Goal: Task Accomplishment & Management: Complete application form

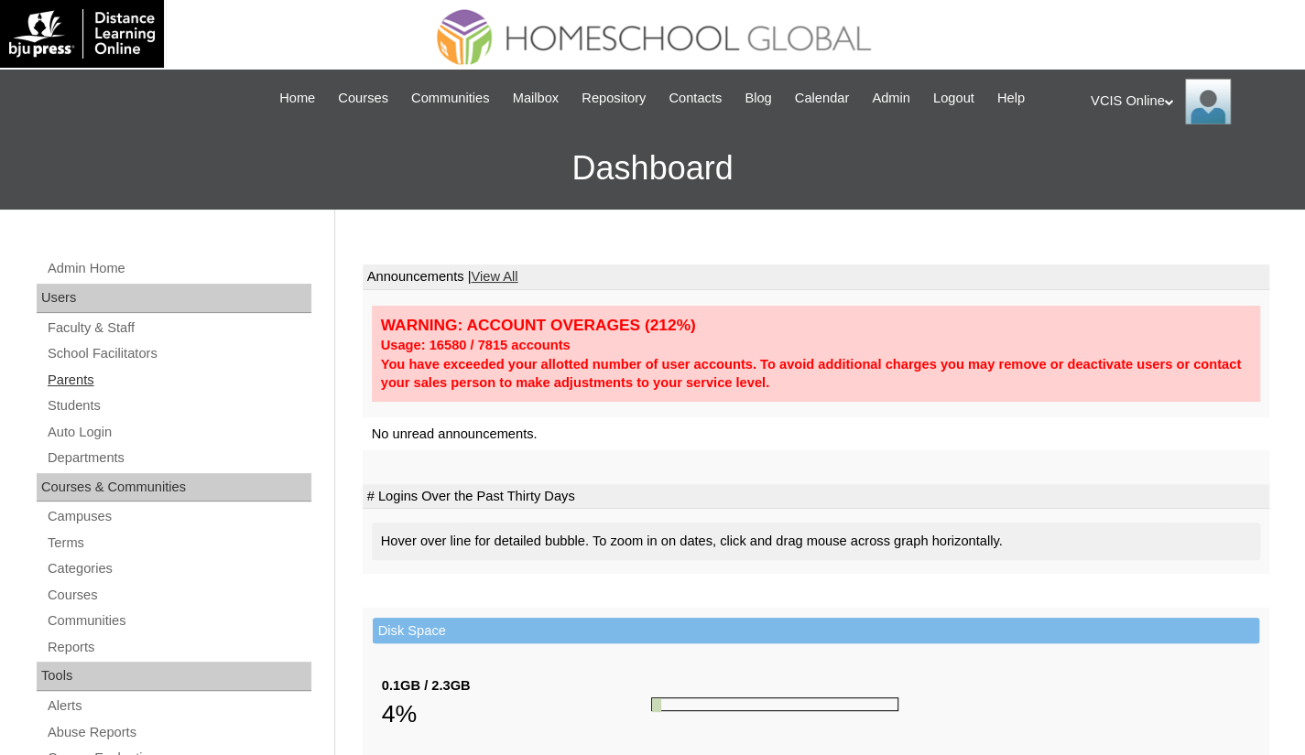
click at [77, 373] on link "Parents" at bounding box center [179, 380] width 266 height 23
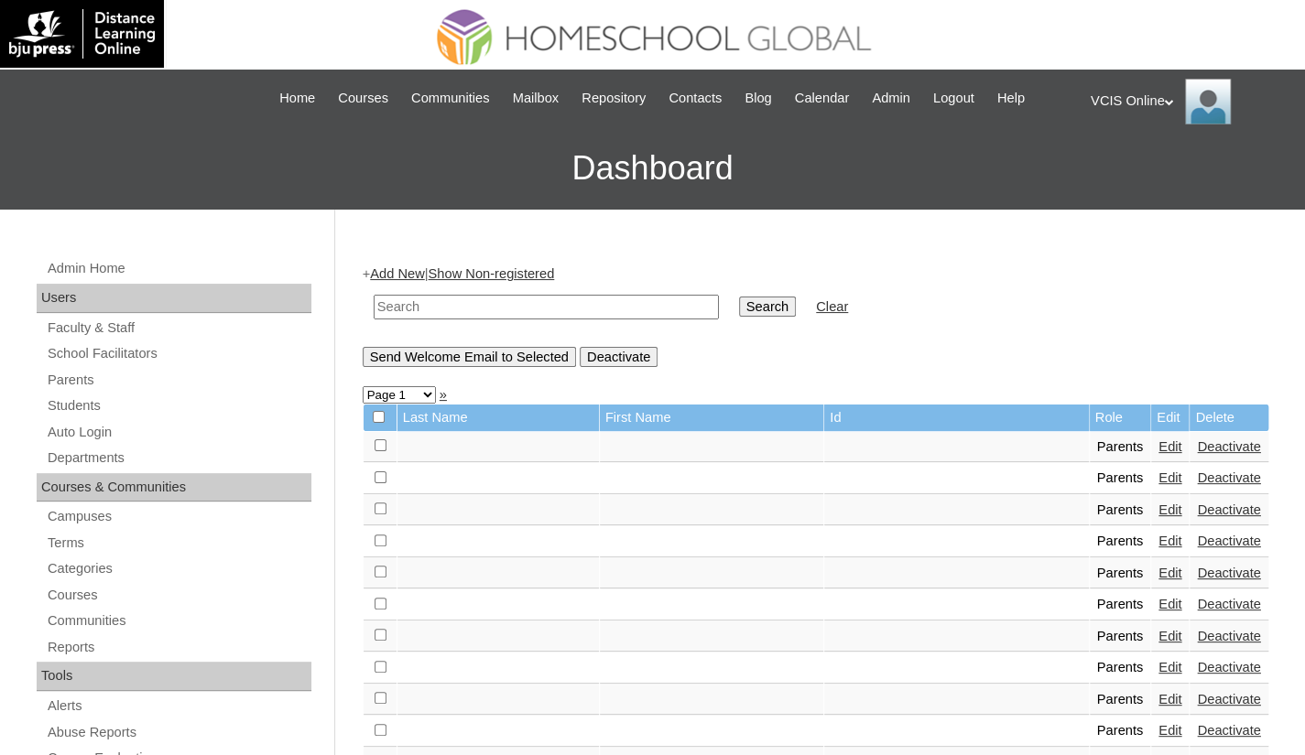
click at [392, 312] on input "text" at bounding box center [546, 307] width 345 height 25
paste input "VCIS022-9A-PA2025"
type input "VCIS022-9A-PA2025"
click at [739, 308] on input "Search" at bounding box center [767, 307] width 57 height 20
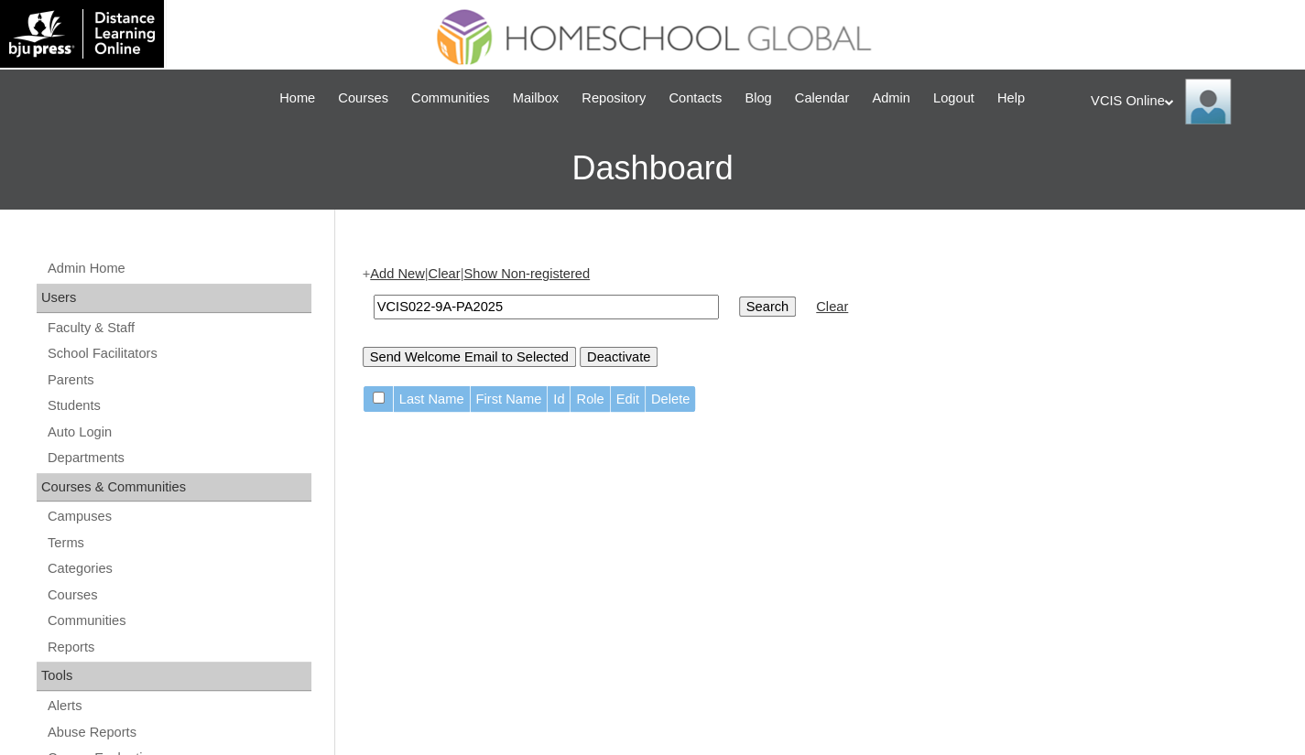
click at [422, 269] on link "Add New" at bounding box center [397, 273] width 54 height 15
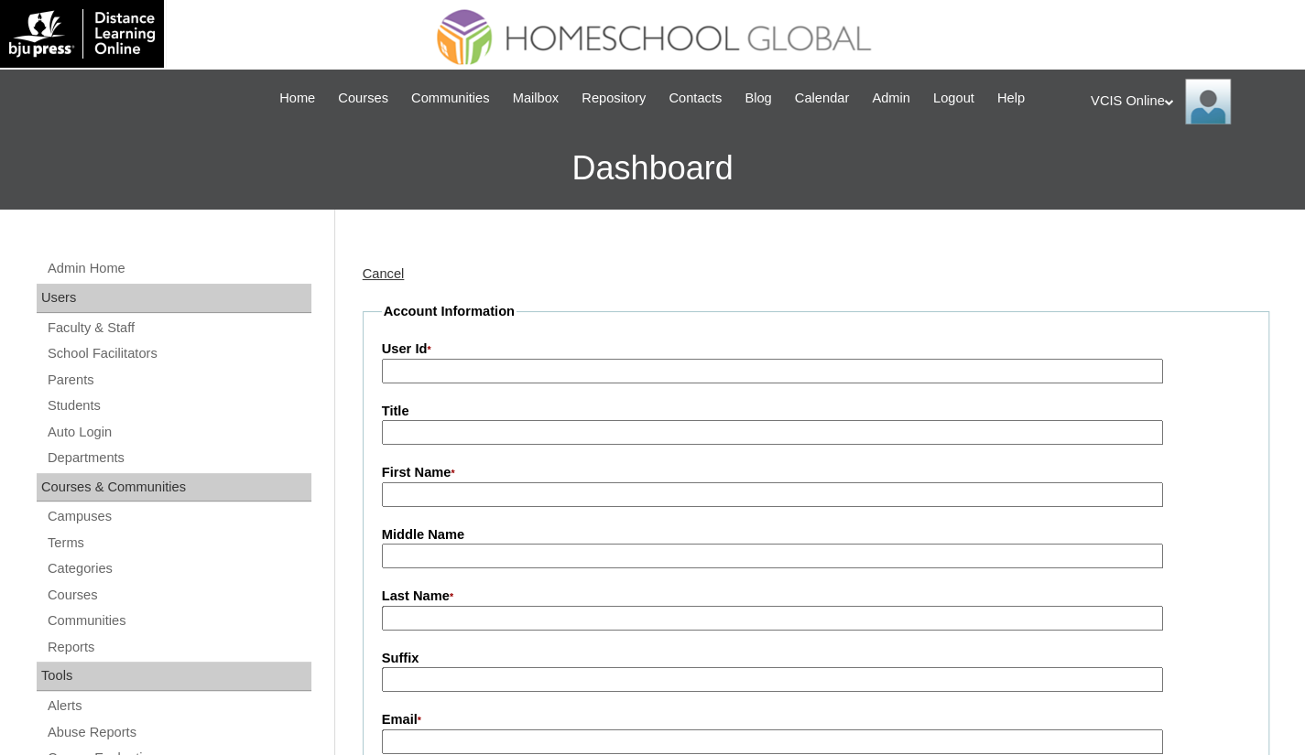
click at [430, 370] on input "User Id *" at bounding box center [772, 371] width 781 height 25
paste input "VCIS022-9A-PA2025"
type input "VCIS022-9A-PA2025"
click at [421, 494] on input "First Name *" at bounding box center [772, 495] width 781 height 25
paste input "Cecile Santos"
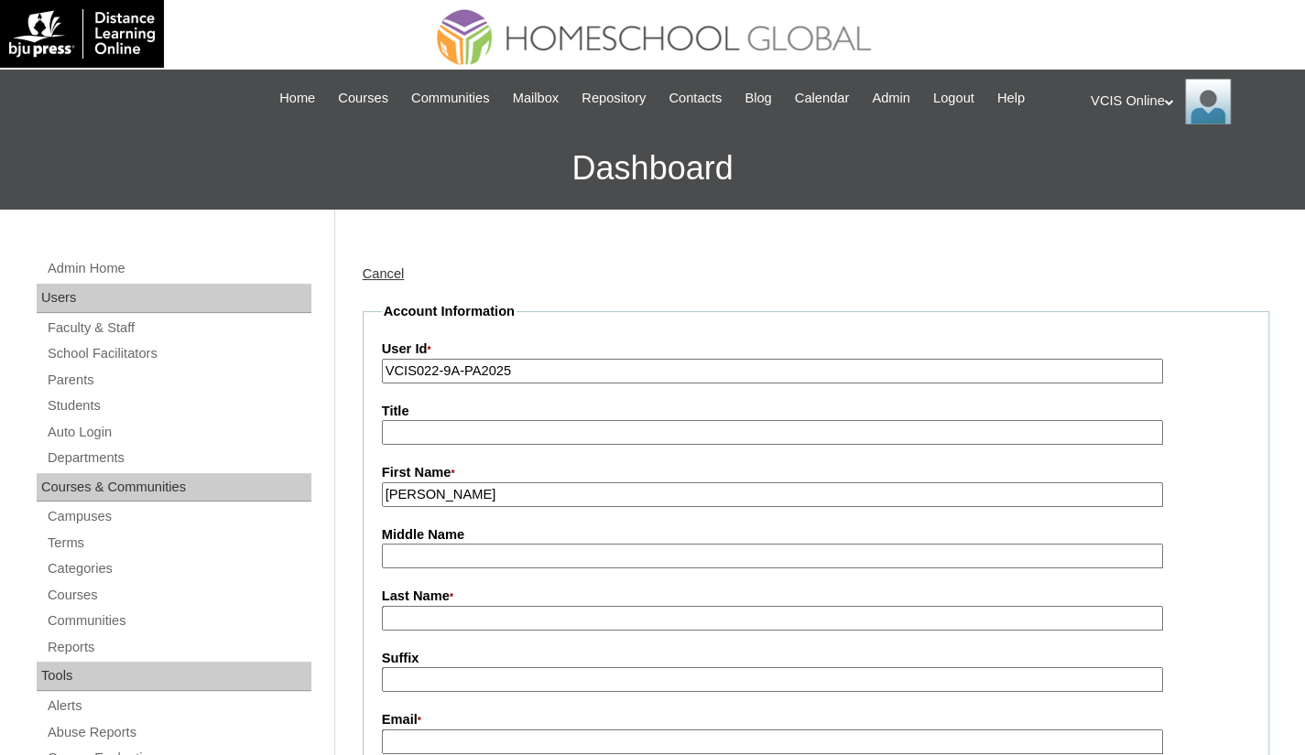
drag, startPoint x: 476, startPoint y: 494, endPoint x: 429, endPoint y: 494, distance: 47.6
click at [429, 494] on input "Cecile Santos" at bounding box center [772, 495] width 781 height 25
type input "Cecile"
click at [429, 607] on input "Last Name *" at bounding box center [772, 618] width 781 height 25
paste input "[PERSON_NAME]"
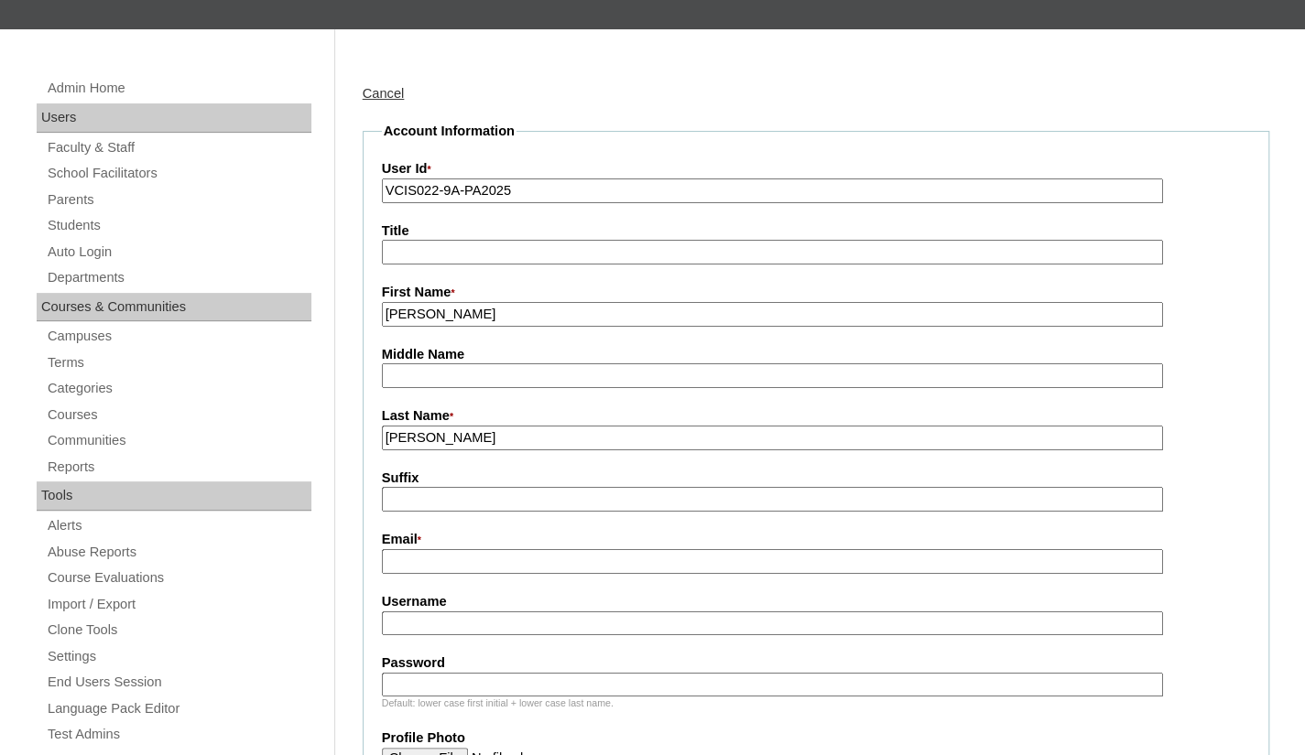
scroll to position [183, 0]
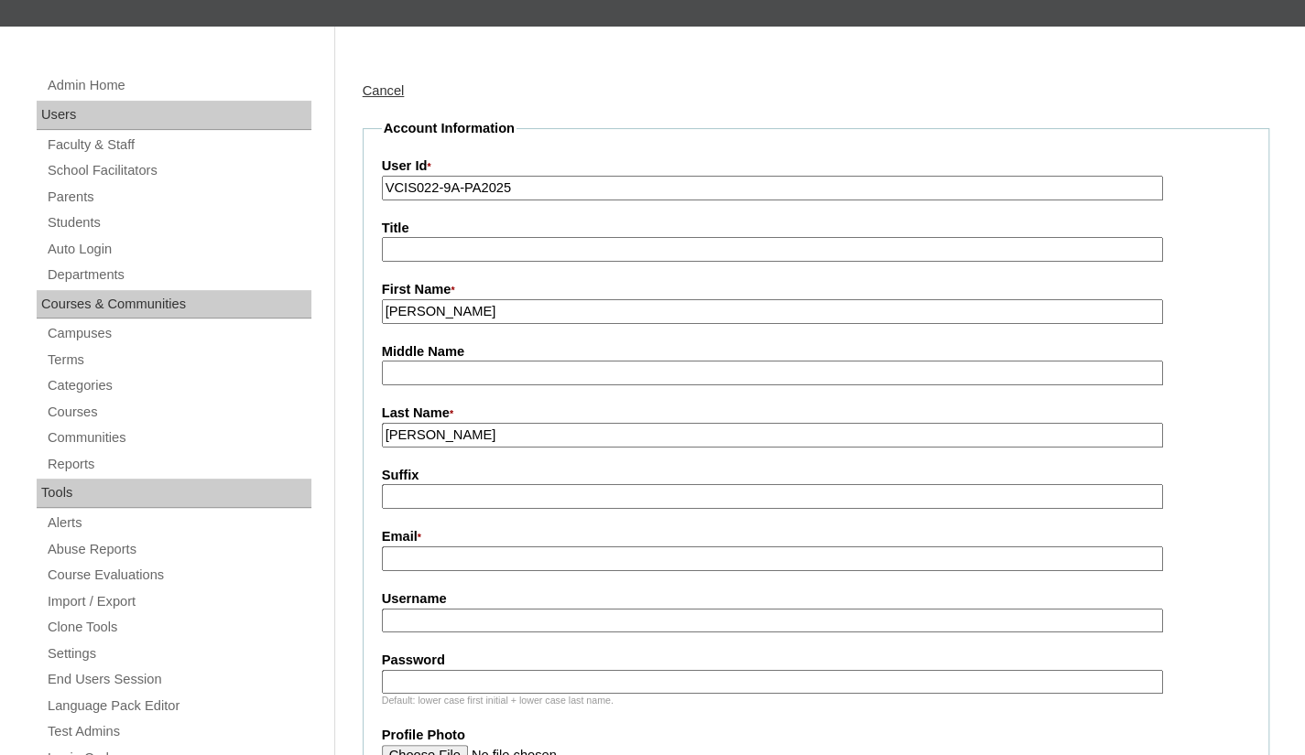
type input "[PERSON_NAME]"
click at [425, 556] on input "Email *" at bounding box center [772, 559] width 781 height 25
paste input "celsantos34@gmail.com"
type input "celsantos34@gmail.com"
click at [405, 625] on input "Username" at bounding box center [772, 621] width 781 height 25
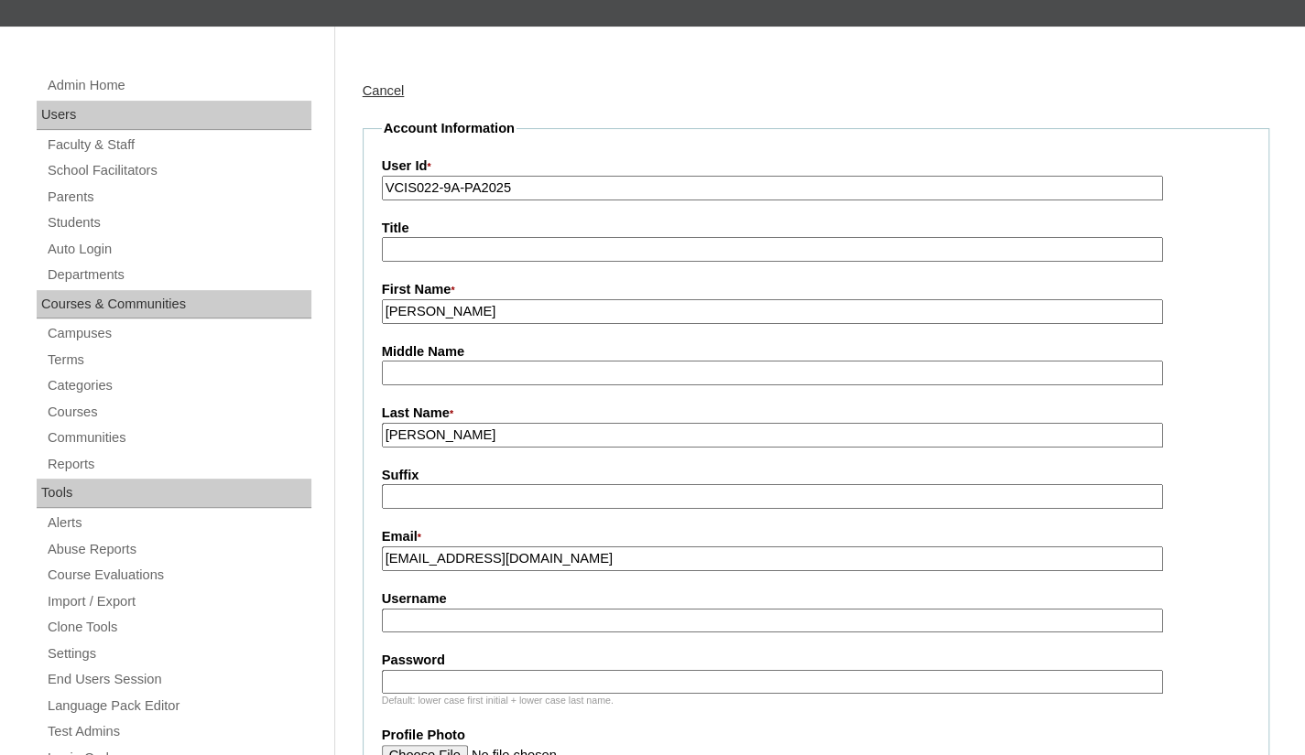
paste input "csantos2025"
type input "csantos2025"
click at [429, 688] on input "Password" at bounding box center [772, 682] width 781 height 25
paste input "RuTmNn"
type input "RuTmNn"
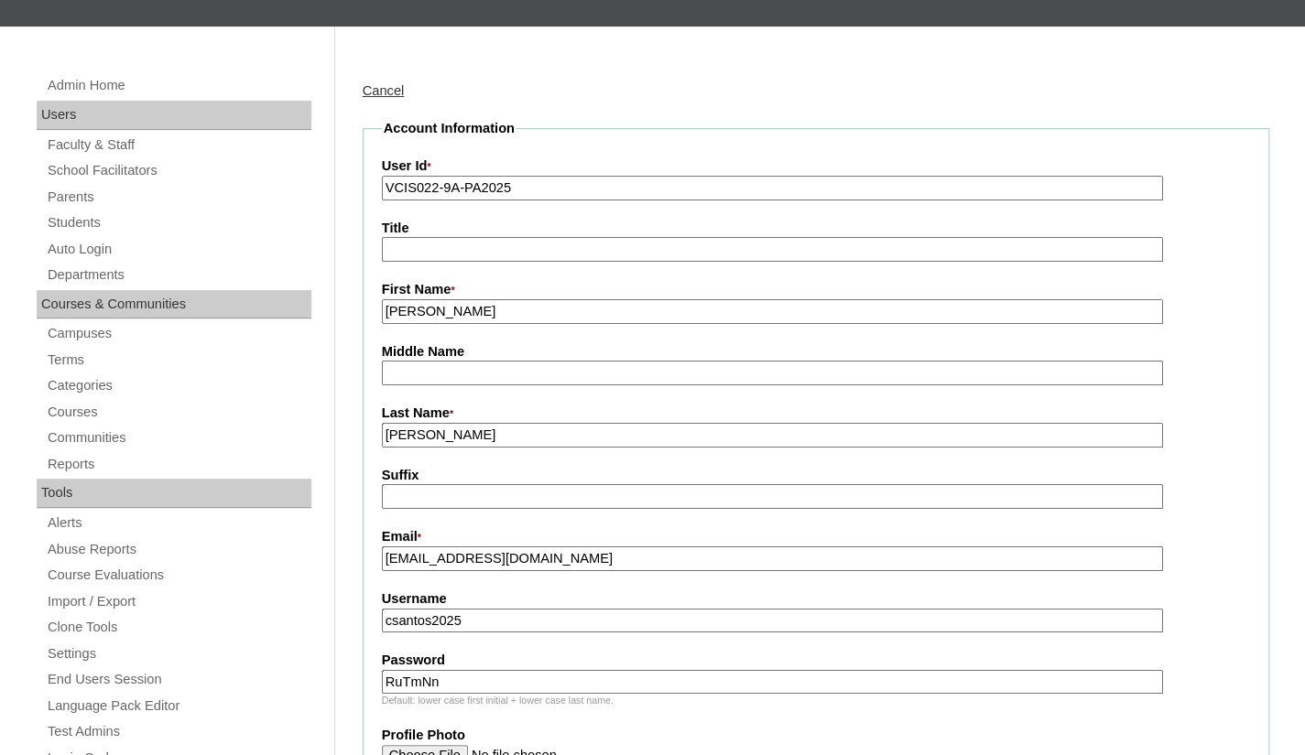
click at [374, 666] on fieldset "Account Information User Id * VCIS022-9A-PA2025 Title First Name * Cecile Middl…" at bounding box center [816, 701] width 907 height 1165
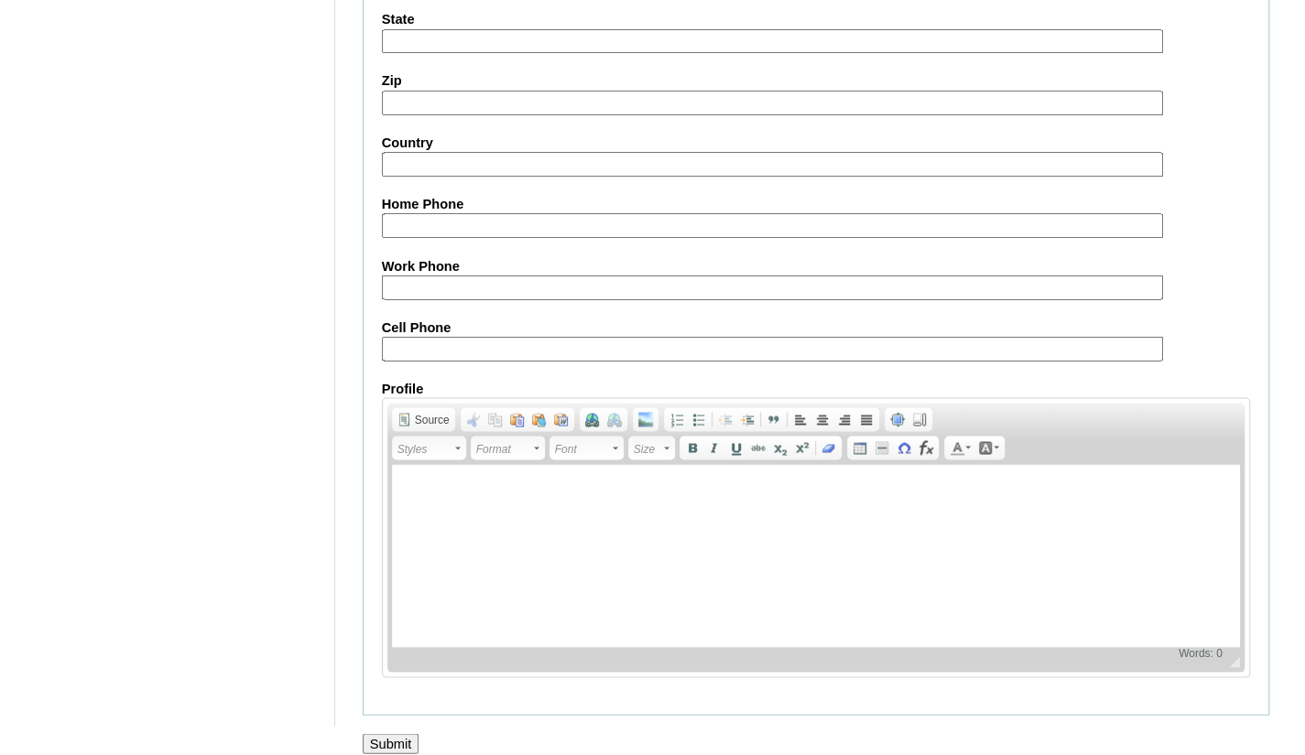
scroll to position [1710, 0]
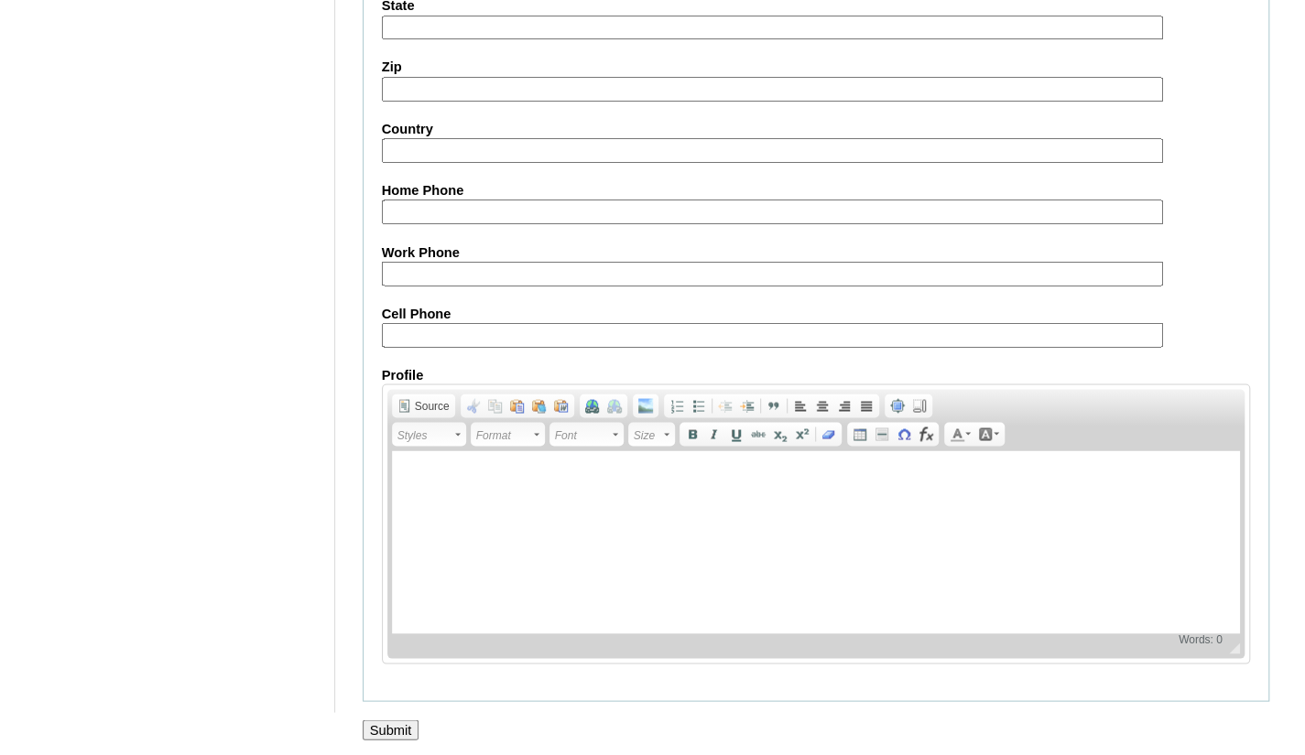
click at [549, 336] on input "Cell Phone" at bounding box center [772, 334] width 781 height 25
paste input "966-0548022750"
type input "966-0548022750"
click at [383, 728] on input "Submit" at bounding box center [391, 730] width 57 height 20
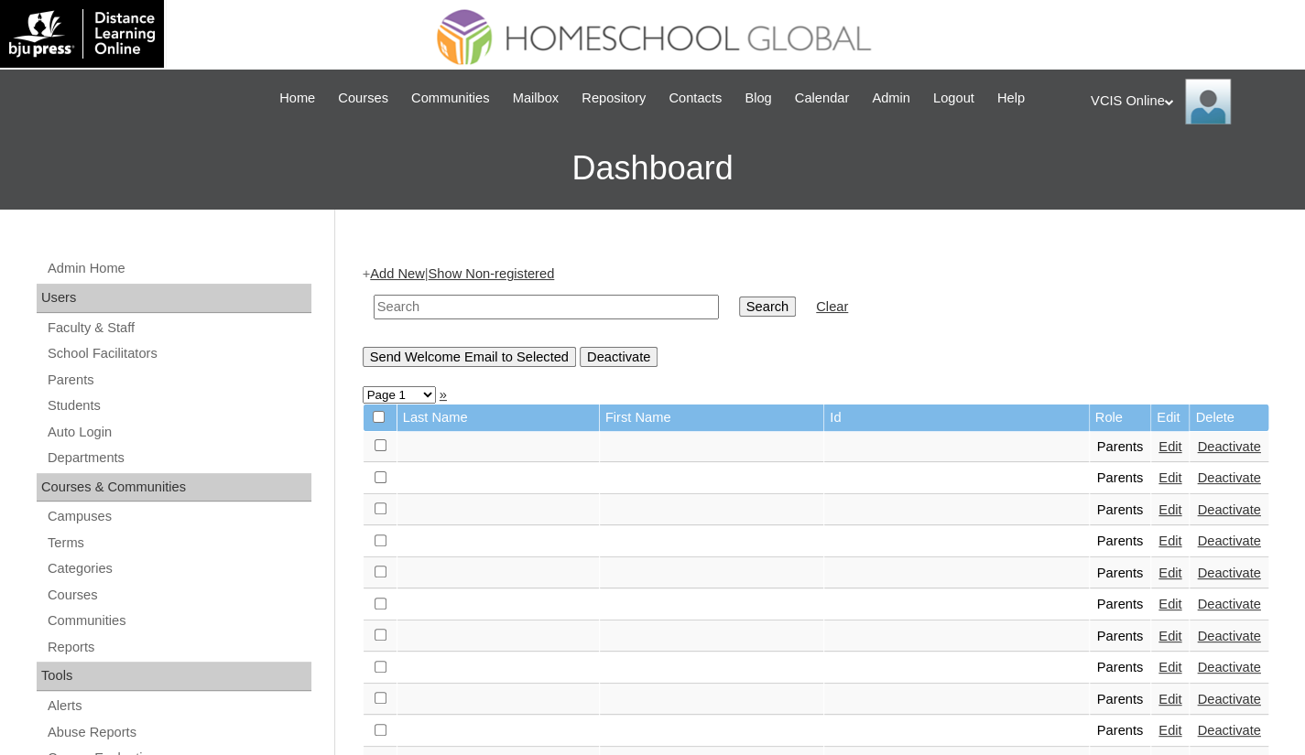
click at [395, 299] on input "text" at bounding box center [546, 307] width 345 height 25
click at [470, 310] on input "text" at bounding box center [546, 307] width 345 height 25
paste input "VCIS022-9A-PA2025"
type input "VCIS022-9A-PA2025"
click at [739, 309] on input "Search" at bounding box center [767, 307] width 57 height 20
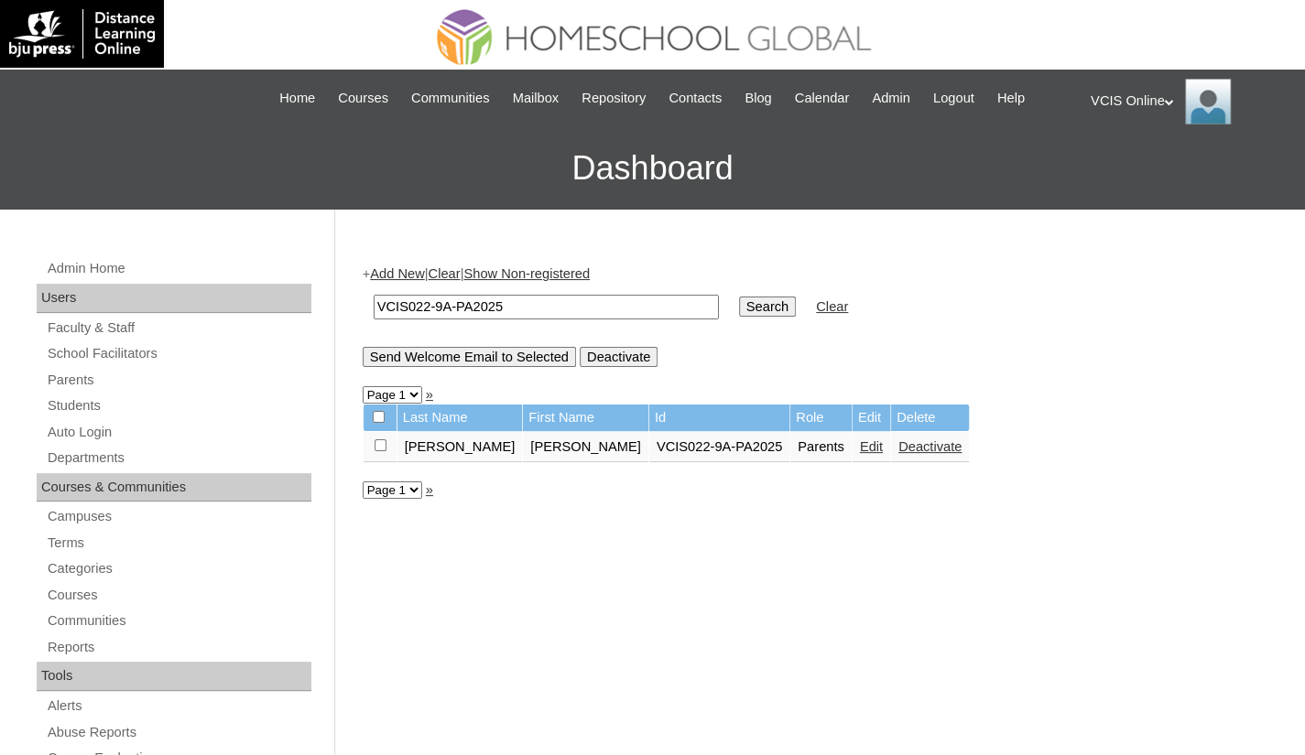
click at [860, 453] on link "Edit" at bounding box center [871, 447] width 23 height 15
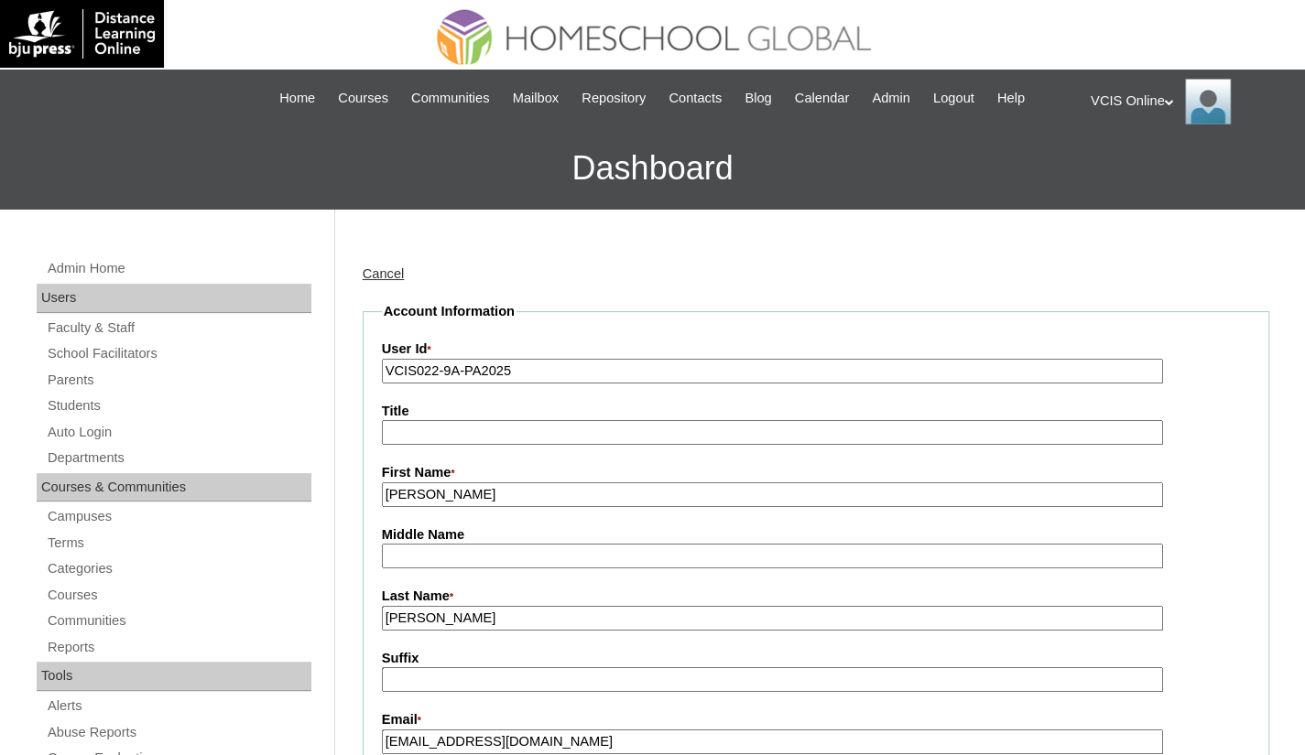
click at [468, 616] on input "[PERSON_NAME]" at bounding box center [772, 618] width 781 height 25
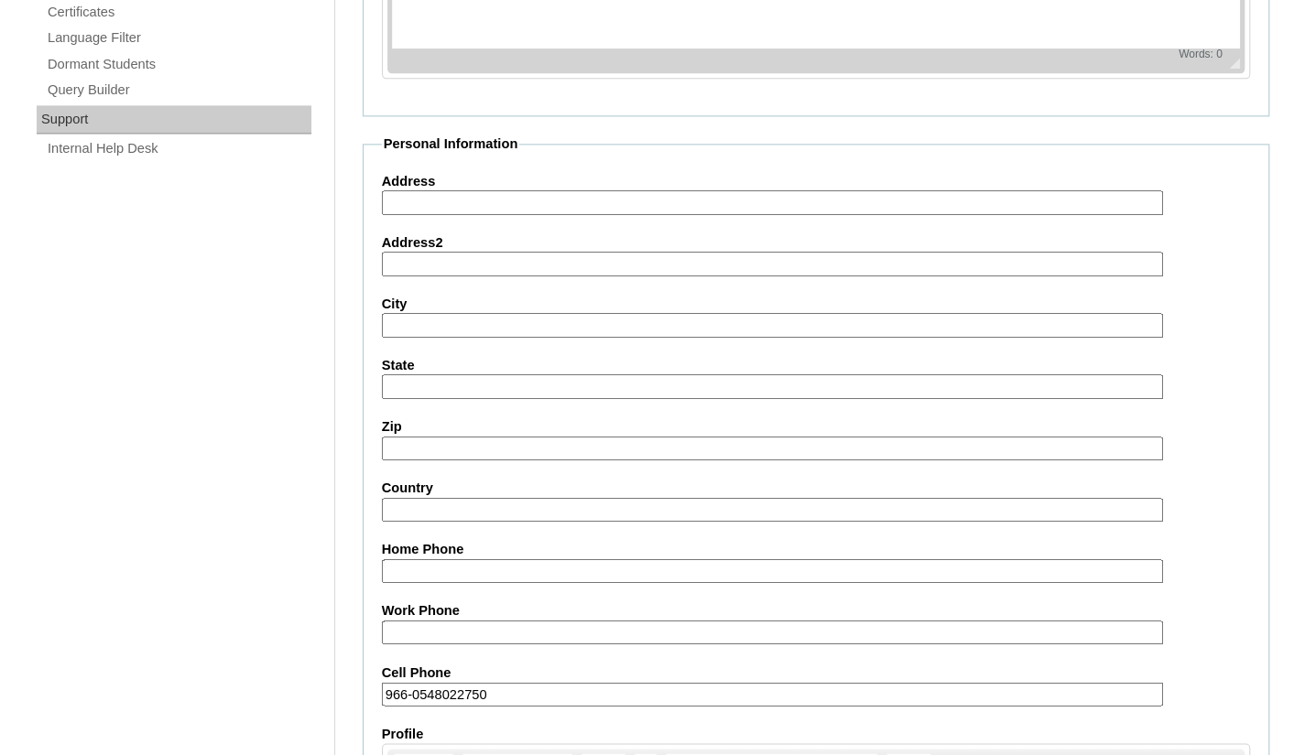
scroll to position [1643, 0]
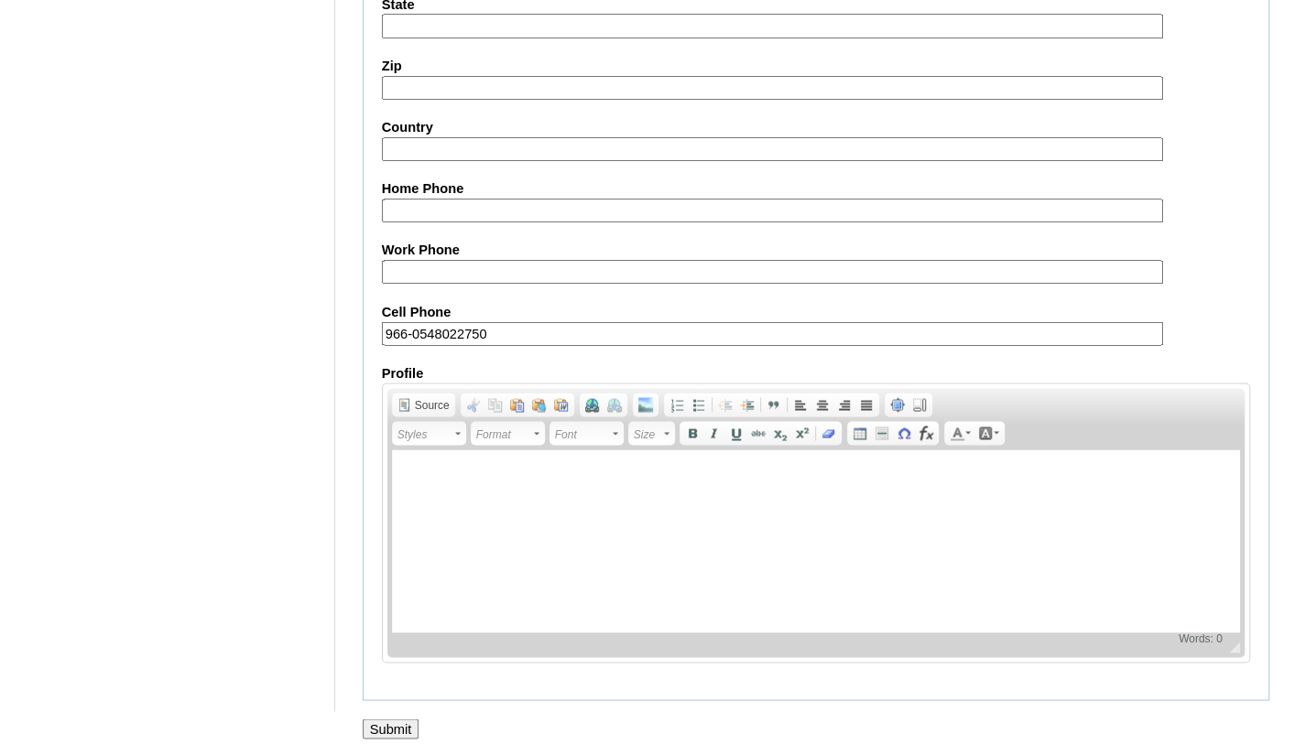
type input "[PERSON_NAME] (2025)"
click at [392, 720] on input "Submit" at bounding box center [391, 729] width 57 height 20
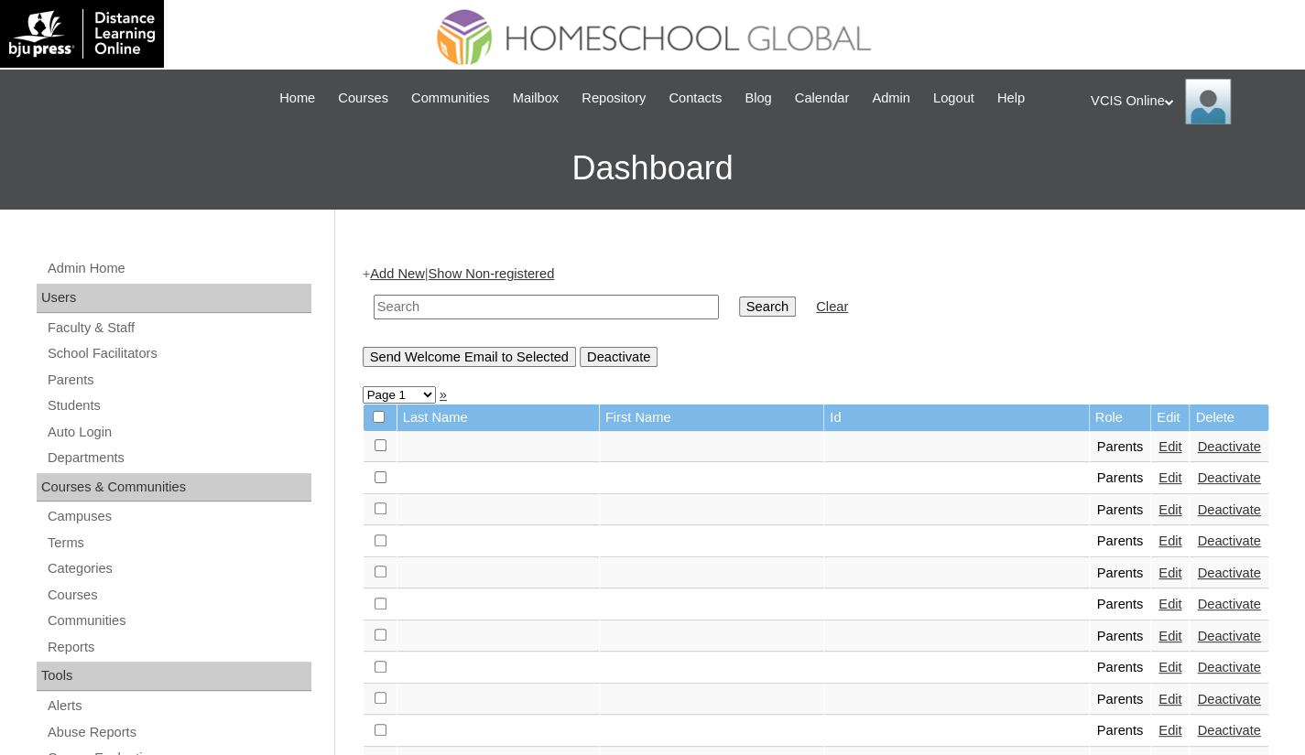
click at [423, 301] on input "text" at bounding box center [546, 307] width 345 height 25
paste input "VCIS022-9A-PA2025"
type input "VCIS022-9A-PA2025"
click at [739, 306] on input "Search" at bounding box center [767, 307] width 57 height 20
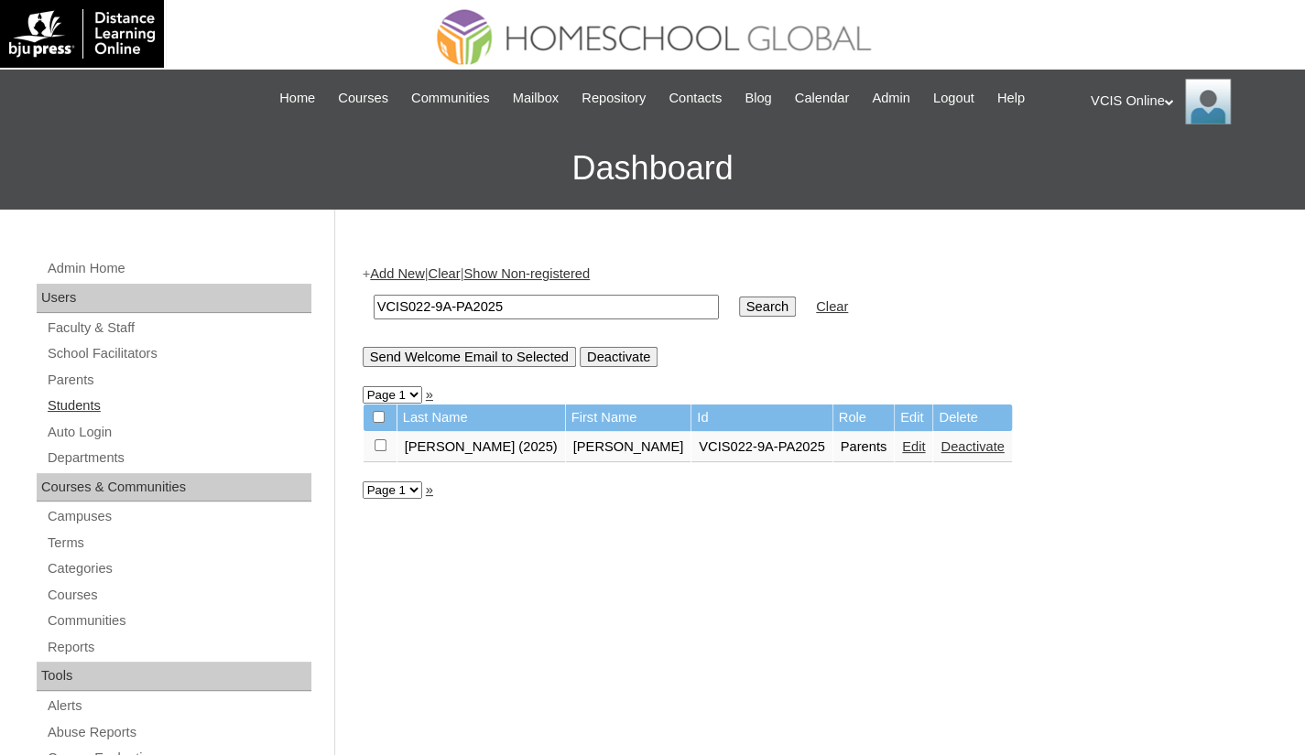
click at [67, 406] on link "Students" at bounding box center [179, 406] width 266 height 23
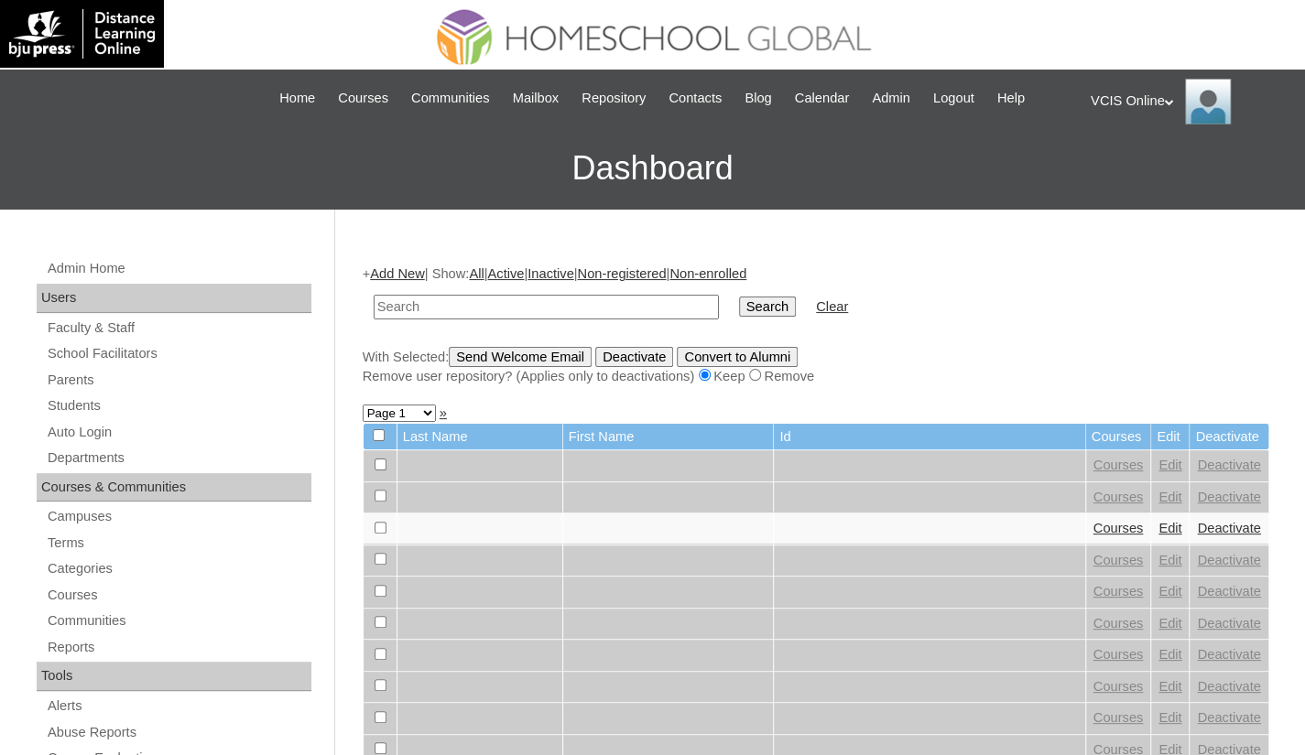
click at [500, 308] on input "text" at bounding box center [546, 307] width 345 height 25
paste input "VCIS022-9A-SA2025"
type input "VCIS022-9A-SA2025"
click at [739, 307] on input "Search" at bounding box center [767, 307] width 57 height 20
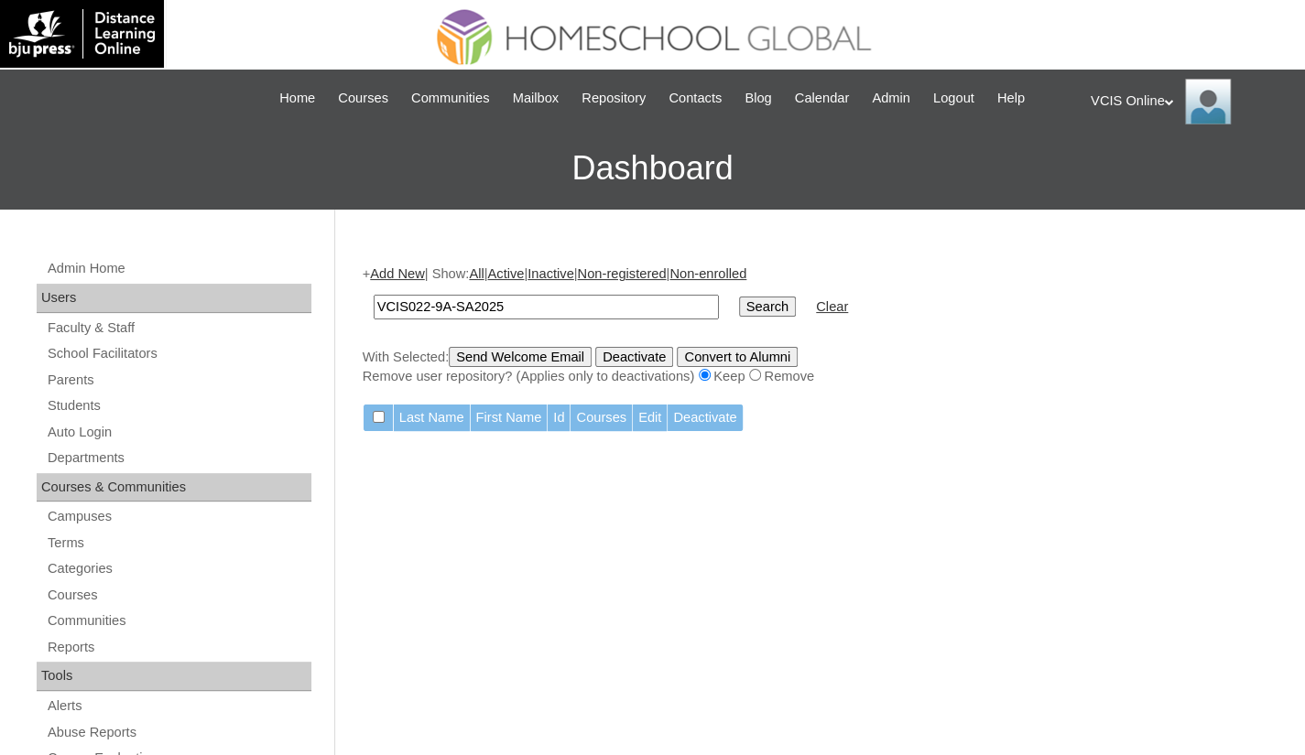
click at [418, 281] on div "+ Add New | Show: All | Active | Inactive | Non-registered | Non-enrolled VCIS0…" at bounding box center [816, 325] width 907 height 121
click at [412, 277] on link "Add New" at bounding box center [397, 273] width 54 height 15
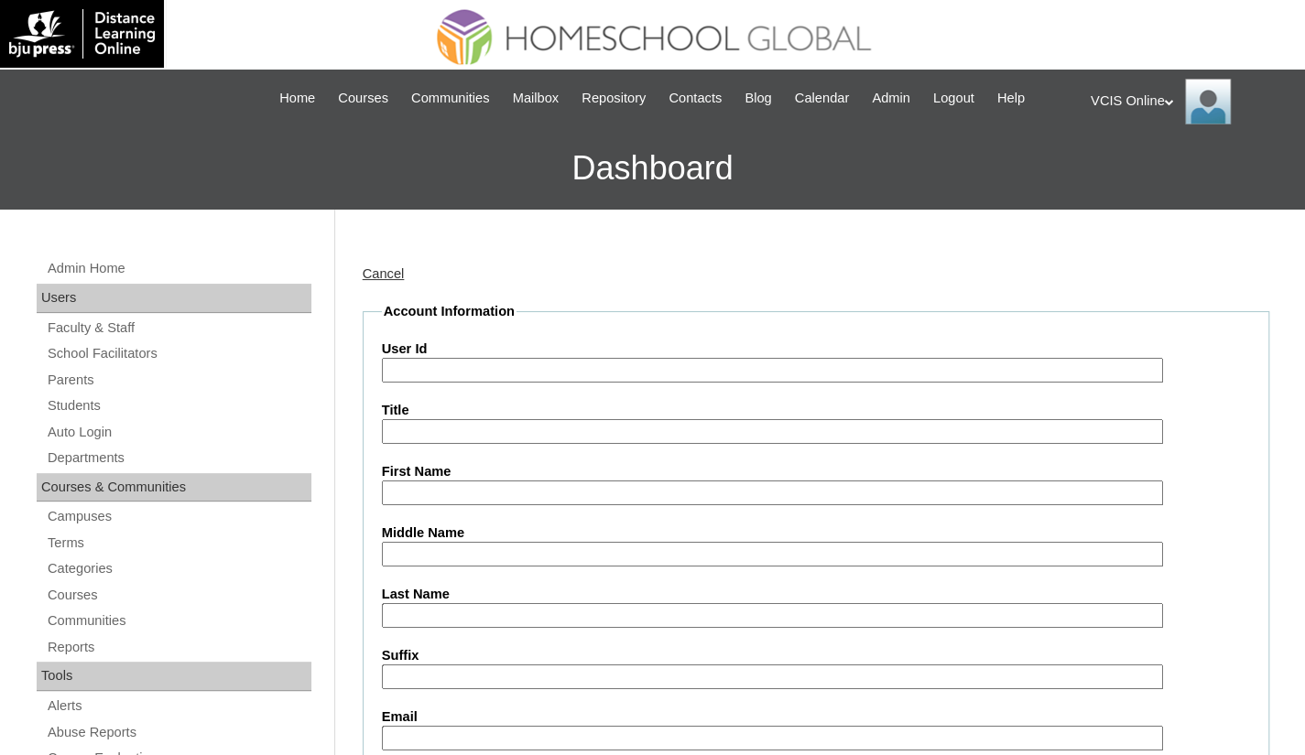
click at [458, 375] on input "User Id" at bounding box center [772, 370] width 781 height 25
paste input "VCIS022-9A-SA2025"
type input "VCIS022-9A-SA2025"
click at [422, 494] on input "First Name" at bounding box center [772, 493] width 781 height 25
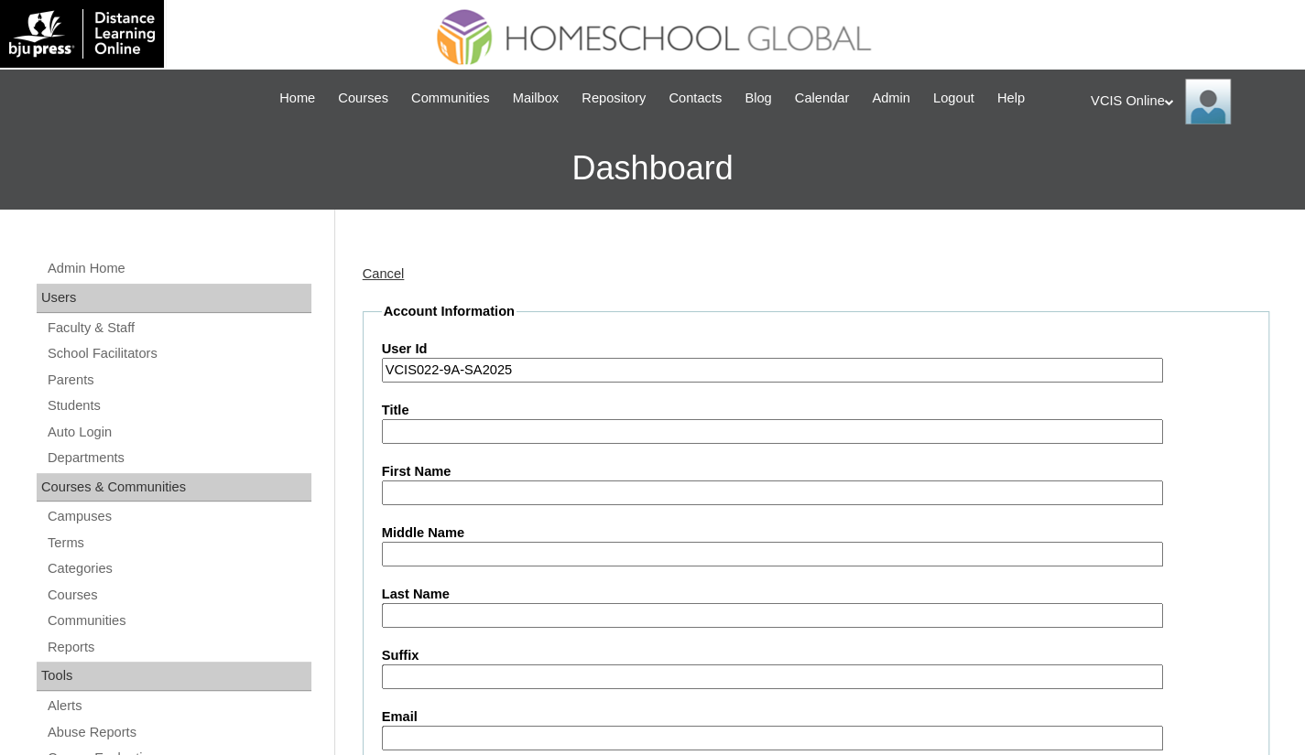
paste input "Daniella Santos Hernandez"
drag, startPoint x: 560, startPoint y: 490, endPoint x: 490, endPoint y: 479, distance: 71.4
click at [490, 479] on div "First Name Daniella Santos Hernandez" at bounding box center [816, 483] width 868 height 43
type input "Daniella Santos"
click at [454, 603] on input "Last Name" at bounding box center [772, 615] width 781 height 25
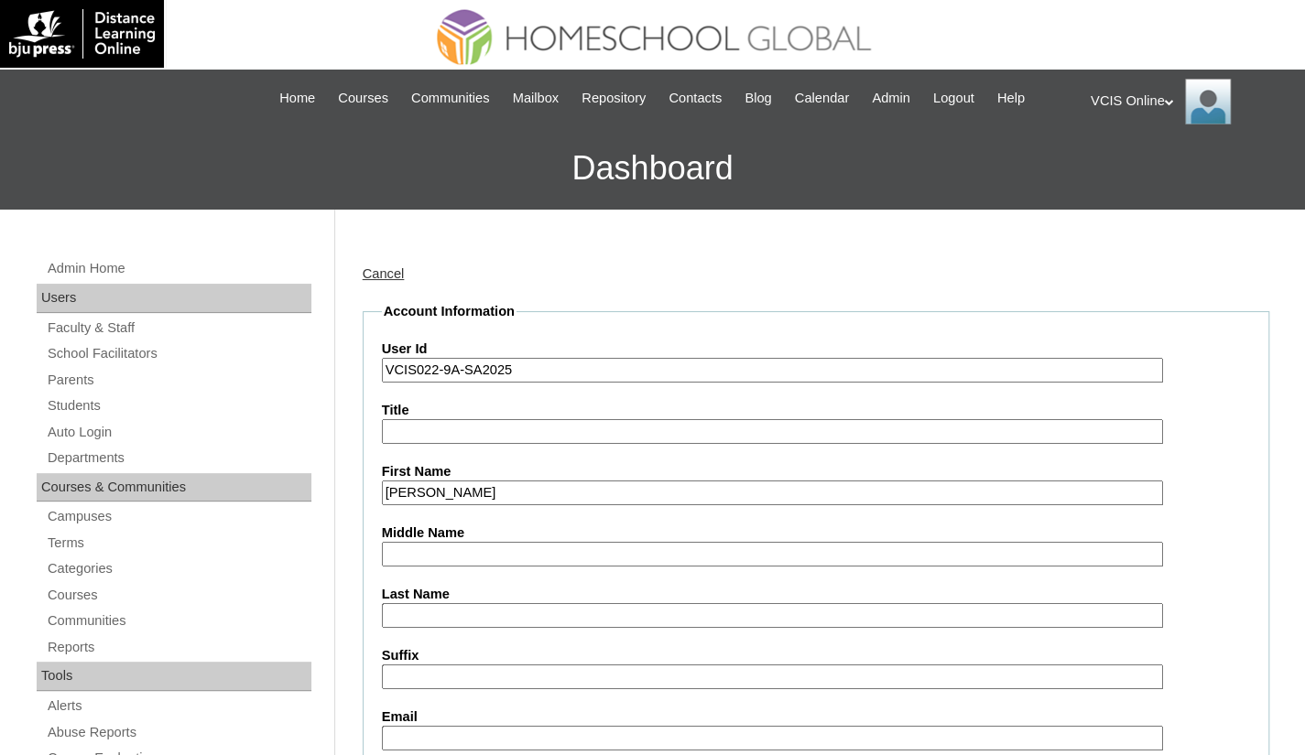
paste input "[PERSON_NAME]"
type input "[PERSON_NAME]"
drag, startPoint x: 478, startPoint y: 490, endPoint x: 441, endPoint y: 489, distance: 36.6
click at [441, 489] on input "Daniella Santos" at bounding box center [772, 493] width 781 height 25
type input "Daniella"
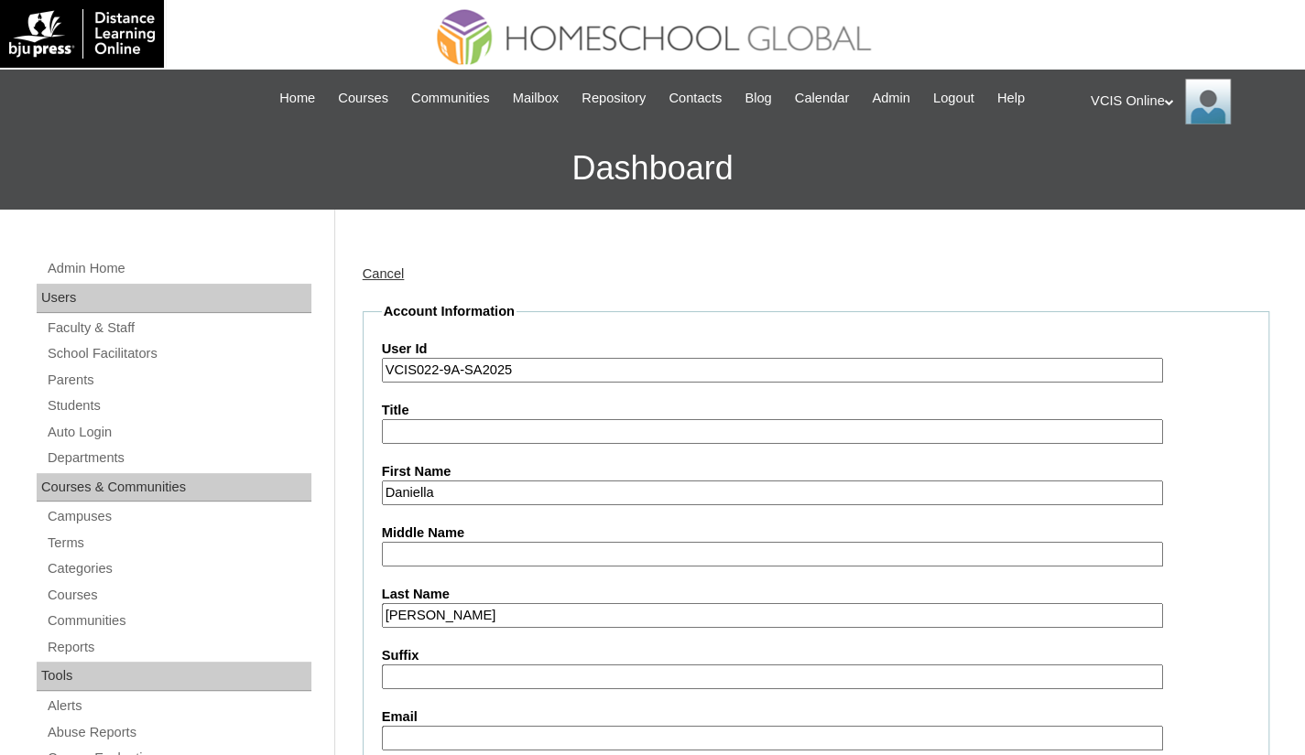
click at [423, 549] on input "Middle Name" at bounding box center [772, 554] width 781 height 25
paste input "Santos"
type input "Santos"
click at [451, 485] on input "Daniella" at bounding box center [772, 493] width 781 height 25
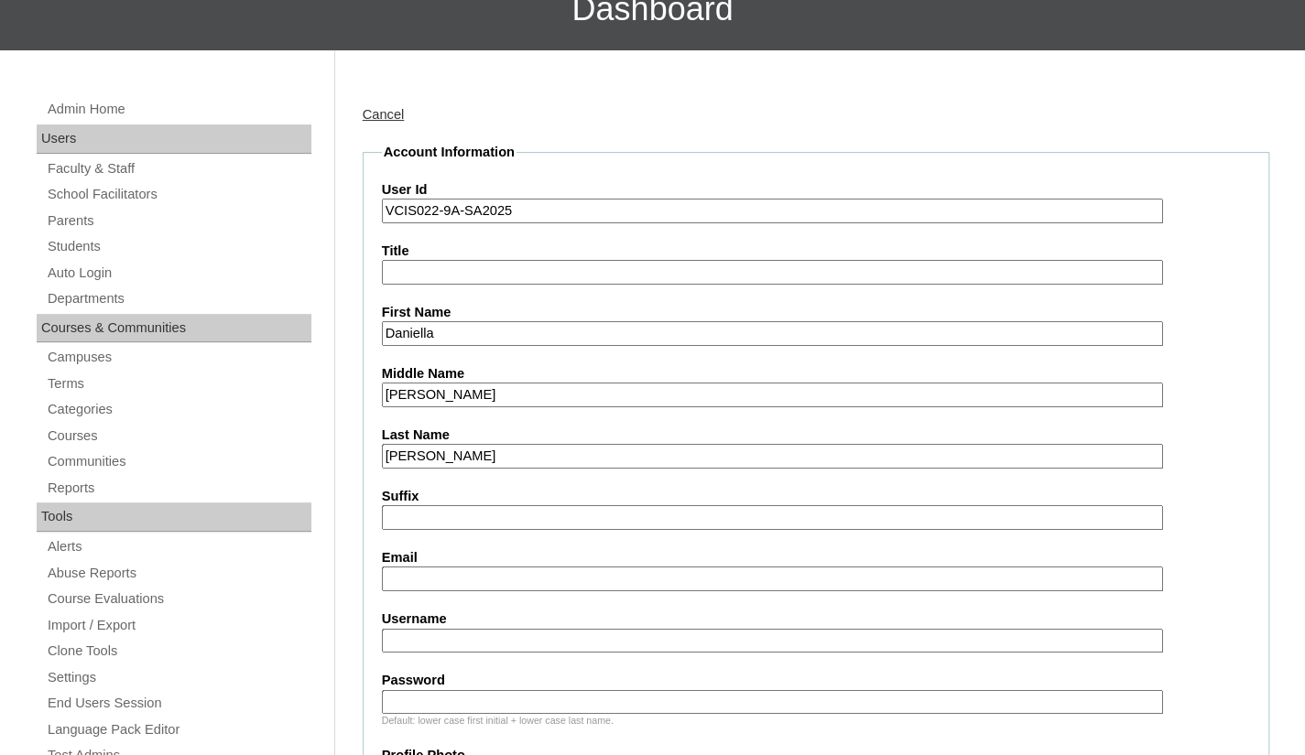
scroll to position [183, 0]
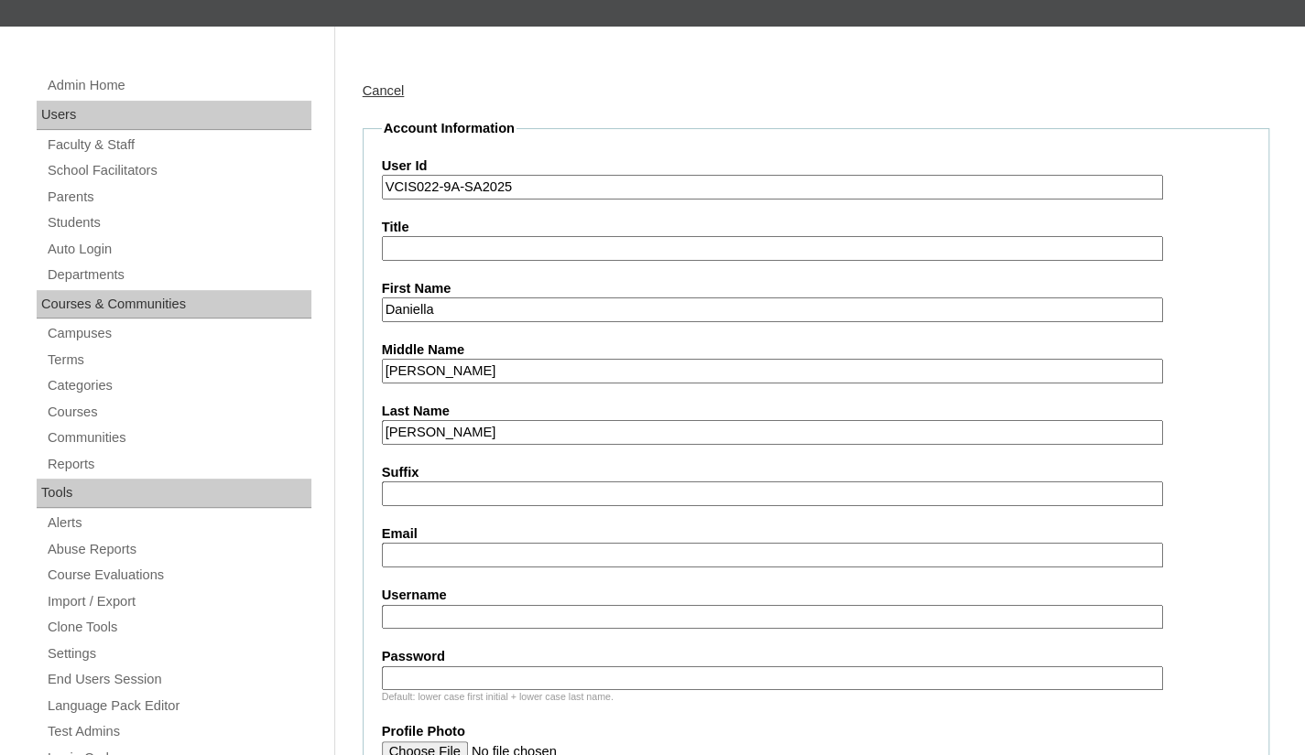
type input "Daniella"
click at [423, 549] on input "Email" at bounding box center [772, 555] width 781 height 25
paste input "celsantos34@gmail.com"
type input "celsantos34@gmail.com"
click at [416, 618] on input "Username" at bounding box center [772, 617] width 781 height 25
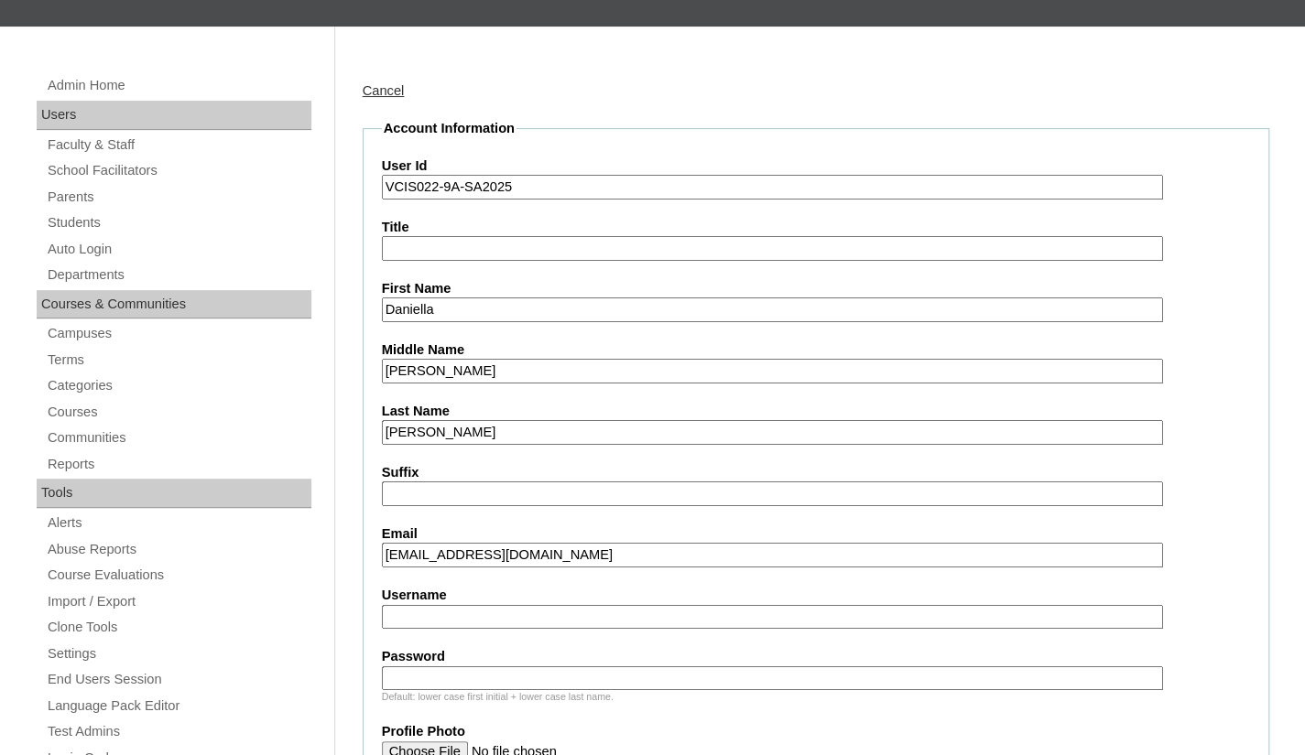
paste input "daniella.hernandez2025"
type input "daniella.hernandez2025"
click at [412, 680] on input "Password" at bounding box center [772, 679] width 781 height 25
paste input "TupLNM"
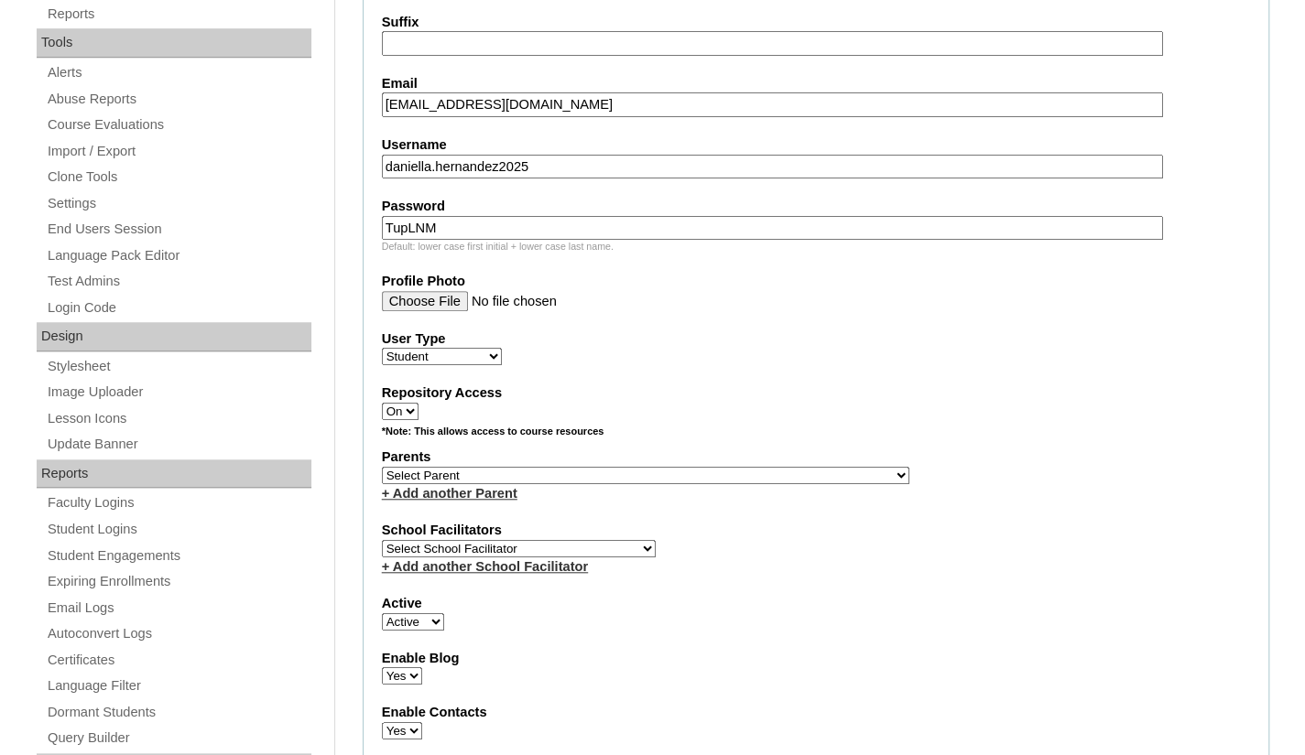
scroll to position [641, 0]
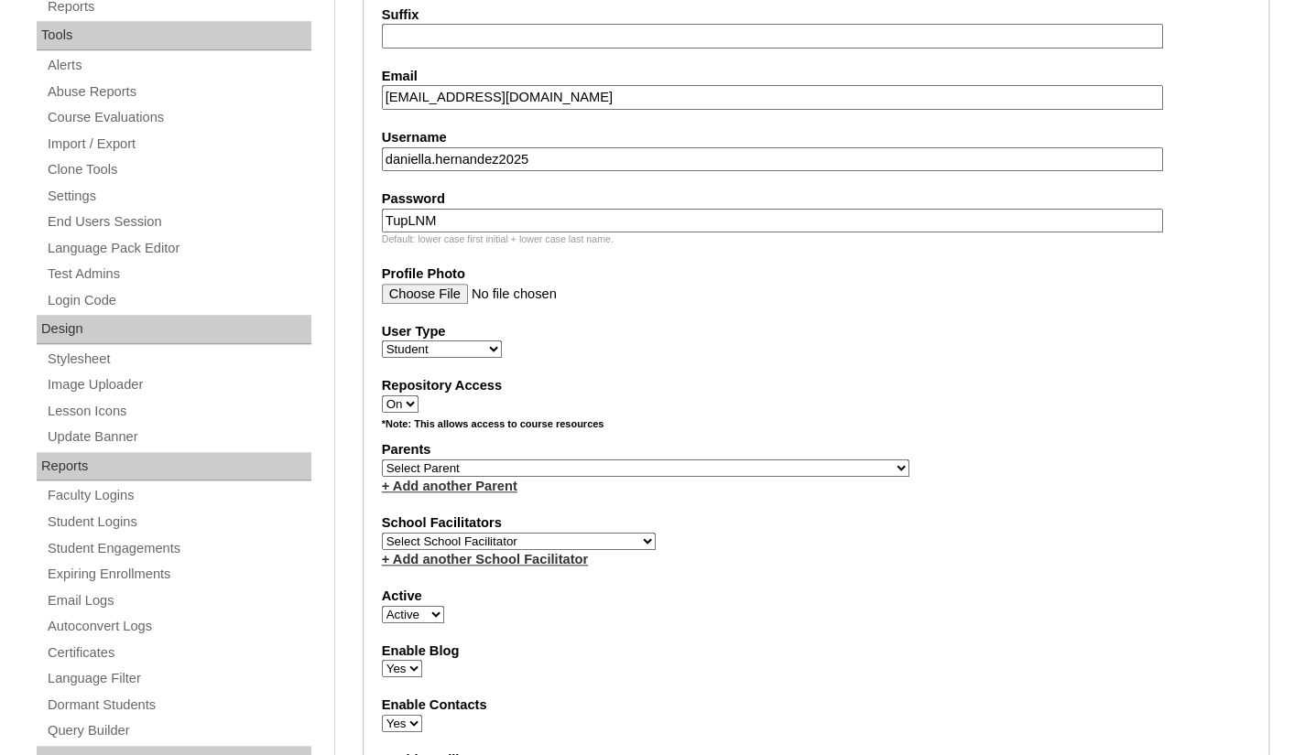
type input "TupLNM"
click at [665, 343] on div "User Type Faculty Staff Student Parents School Facilitators" at bounding box center [816, 340] width 868 height 37
click at [654, 465] on select "Select Parent , , , , , , , , , , , , , , , , , , , , , , , , , , , , , , , , ,…" at bounding box center [645, 468] width 527 height 17
click at [494, 464] on select "Select Parent , , , , , , , , , , , , , , , , , , , , , , , , , , , , , , , , ,…" at bounding box center [645, 468] width 527 height 17
click at [729, 508] on fieldset "Account Information User Id VCIS022-9A-SA2025 Title First Name Daniella Middle …" at bounding box center [816, 401] width 907 height 1481
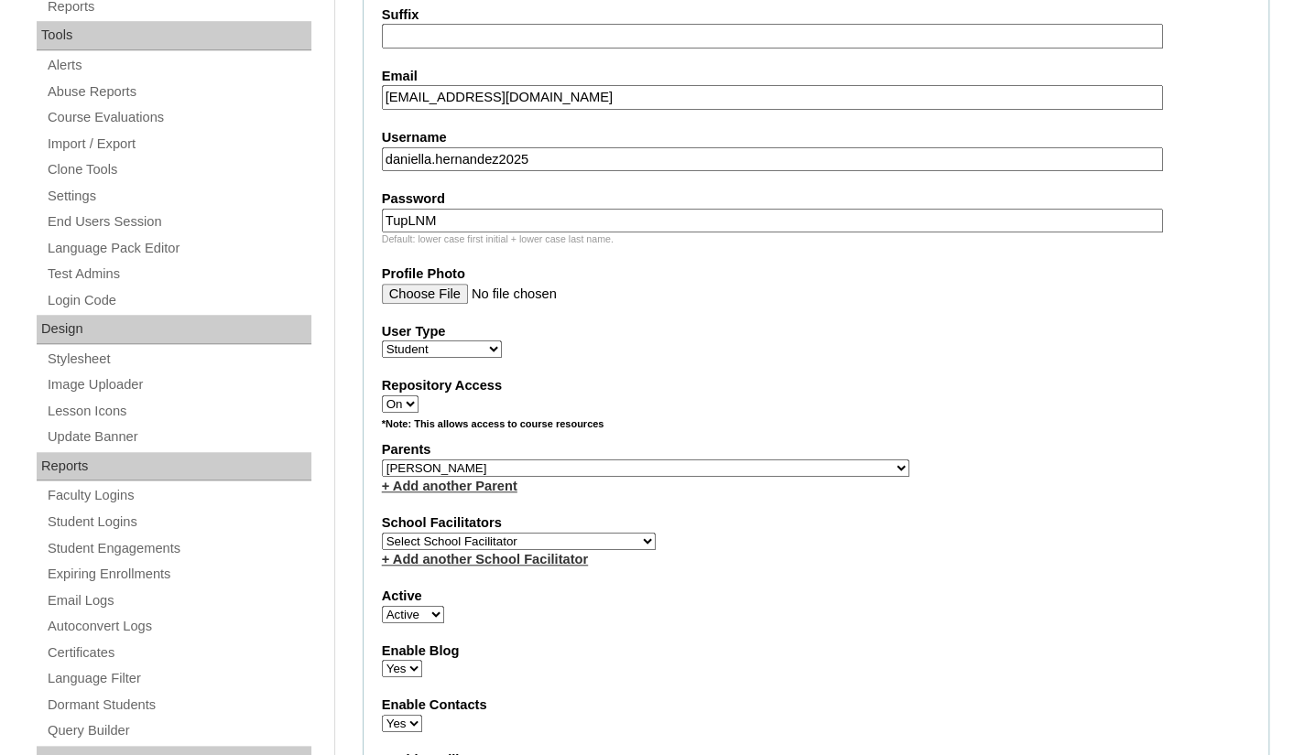
click at [603, 466] on select "Select Parent , , , , , , , , , , , , , , , , , , , , , , , , , , , , , , , , ,…" at bounding box center [645, 468] width 527 height 17
select select "43713"
click at [382, 460] on select "Select Parent , , , , , , , , , , , , , , , , , , , , , , , , , , , , , , , , ,…" at bounding box center [645, 468] width 527 height 17
click at [743, 536] on div "School Facilitators Select School Facilitator Norman Añain Ruffa Abadijas Mary …" at bounding box center [816, 541] width 868 height 55
click at [573, 536] on select "Select School Facilitator Norman Añain Ruffa Abadijas Mary Abella Gloryfe Abion…" at bounding box center [519, 541] width 274 height 17
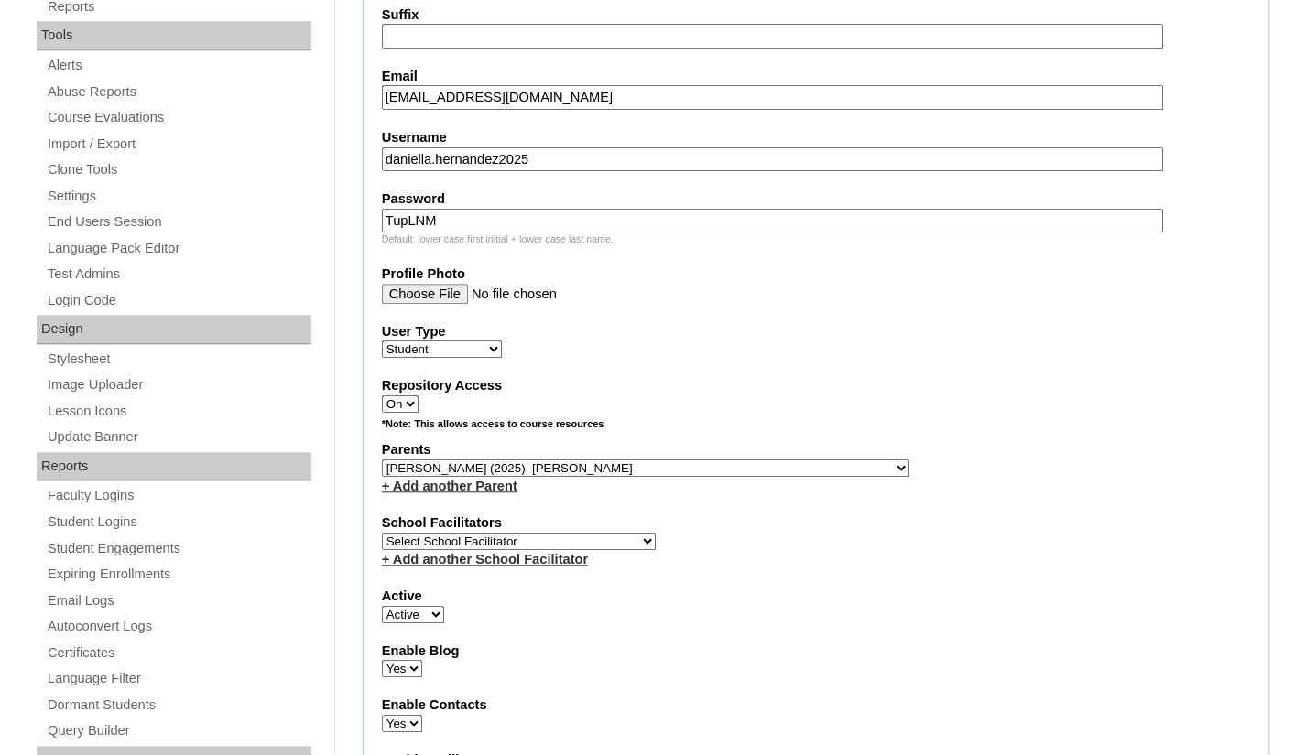
select select "36362"
click at [382, 533] on select "Select School Facilitator Norman Añain Ruffa Abadijas Mary Abella Gloryfe Abion…" at bounding box center [519, 541] width 274 height 17
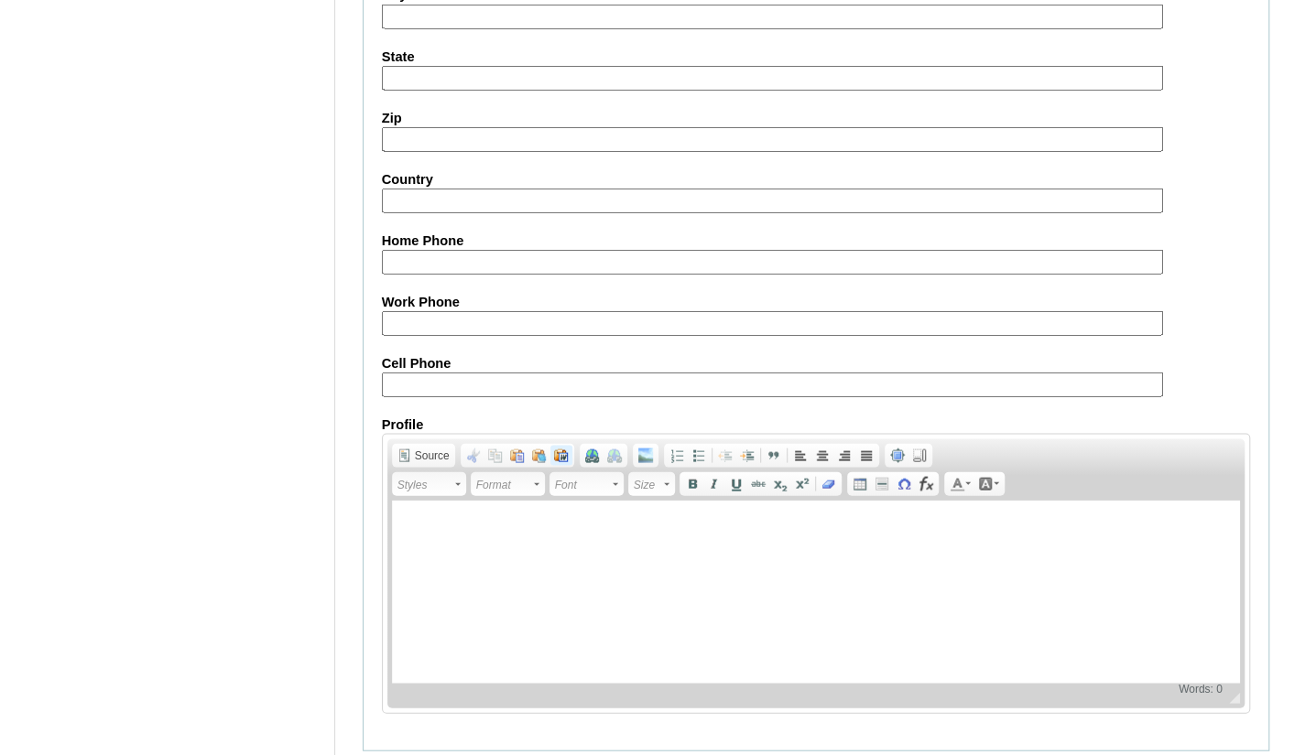
scroll to position [2016, 0]
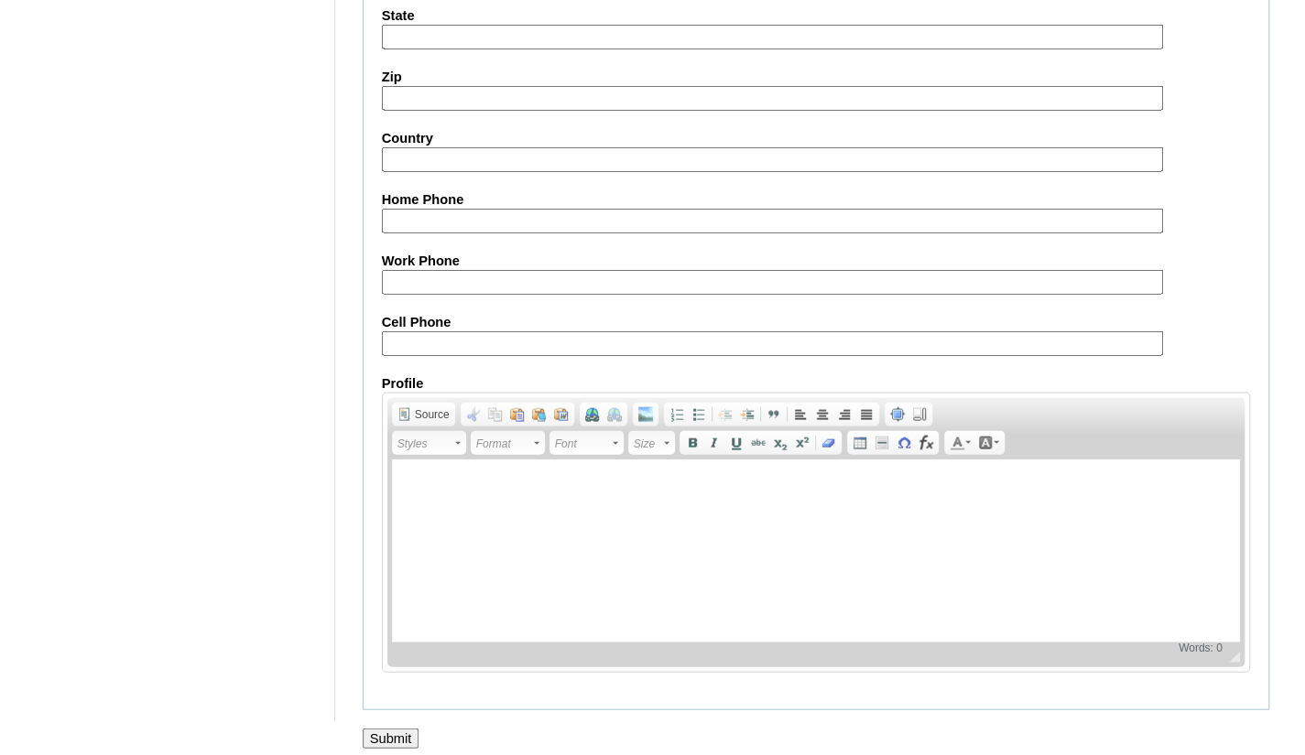
drag, startPoint x: 495, startPoint y: 337, endPoint x: 344, endPoint y: 175, distance: 221.6
click at [495, 336] on input "Cell Phone" at bounding box center [772, 343] width 781 height 25
paste input "966-0548022750"
type input "966-0548022750"
click at [386, 729] on input "Submit" at bounding box center [391, 739] width 57 height 20
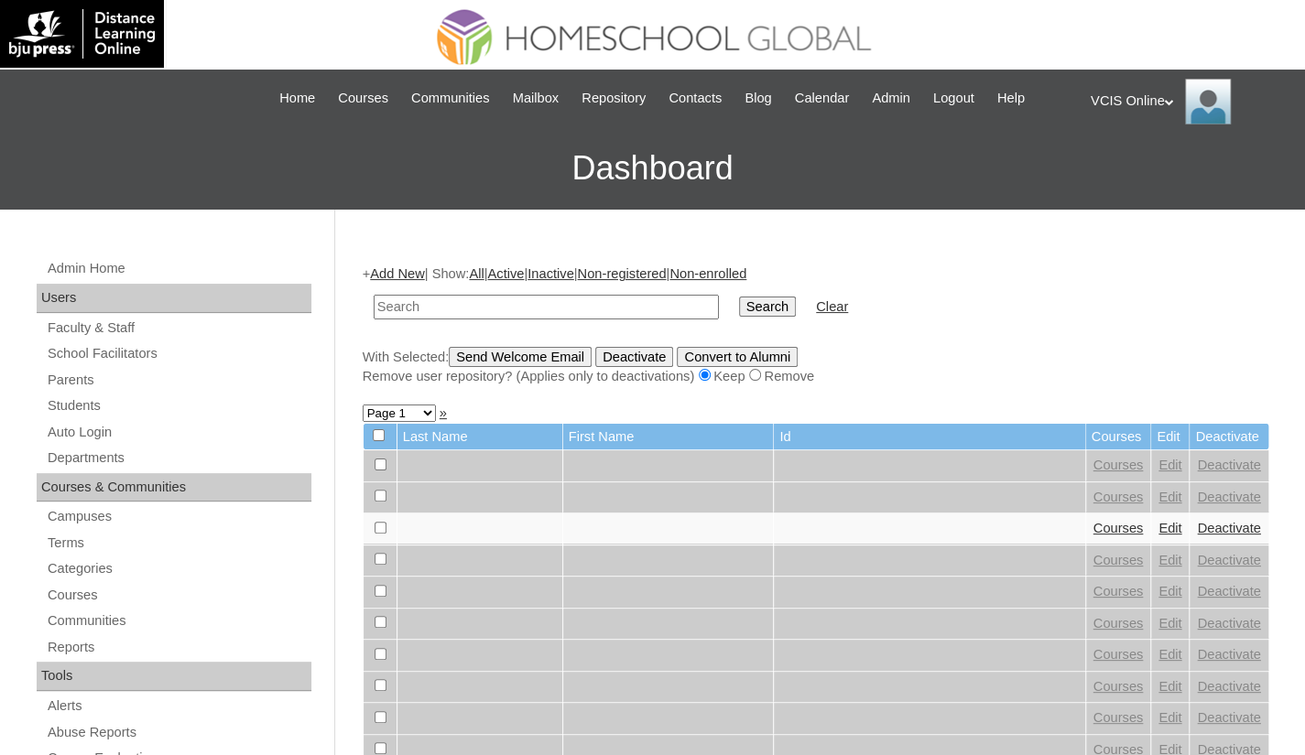
click at [454, 308] on input "text" at bounding box center [546, 307] width 345 height 25
paste input "VCIS022-9A-SA2025"
type input "VCIS022-9A-SA2025"
click at [739, 297] on input "Search" at bounding box center [767, 307] width 57 height 20
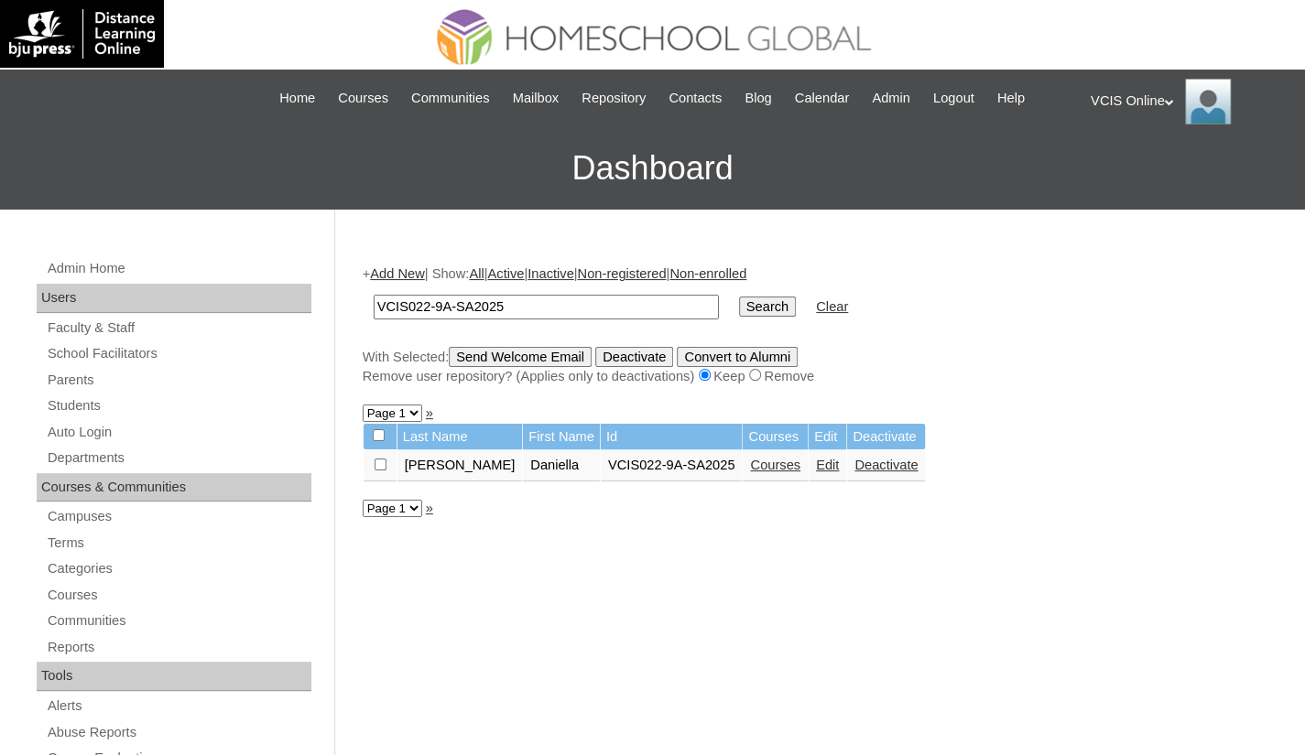
click at [750, 466] on link "Courses" at bounding box center [775, 465] width 50 height 15
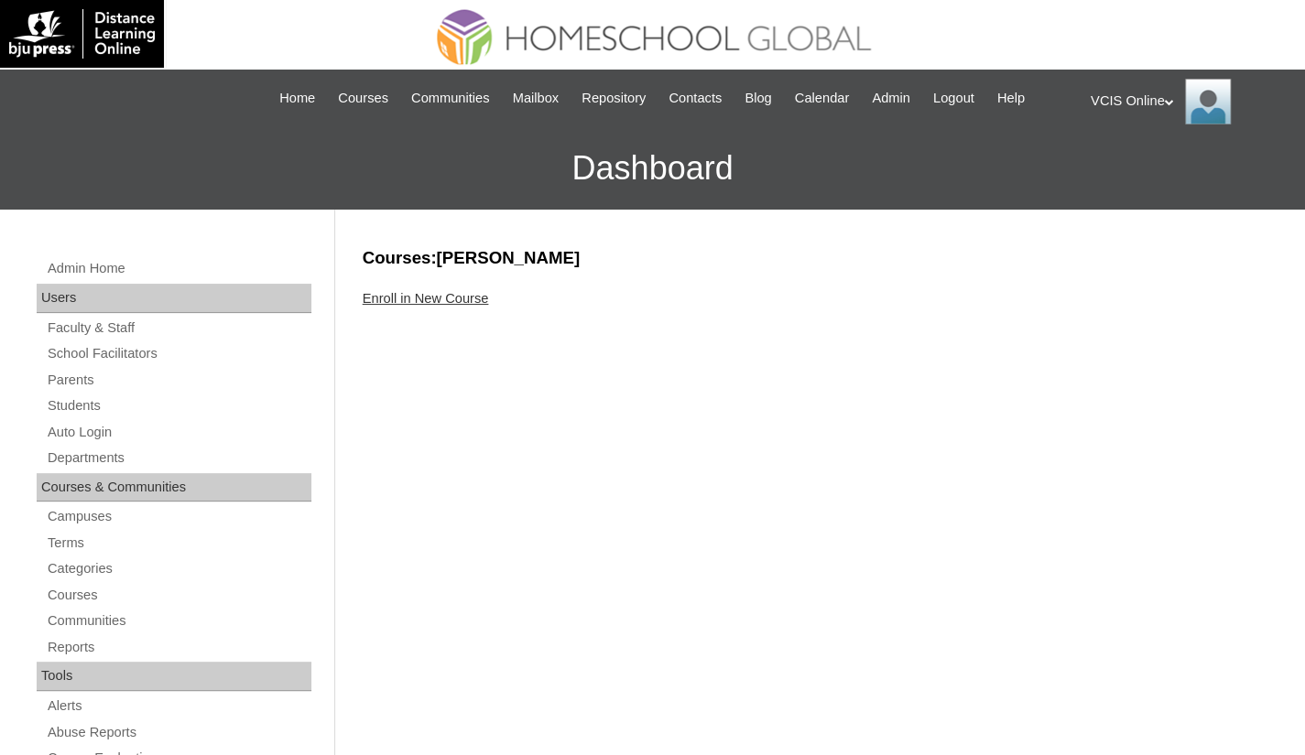
click at [429, 301] on link "Enroll in New Course" at bounding box center [426, 298] width 126 height 15
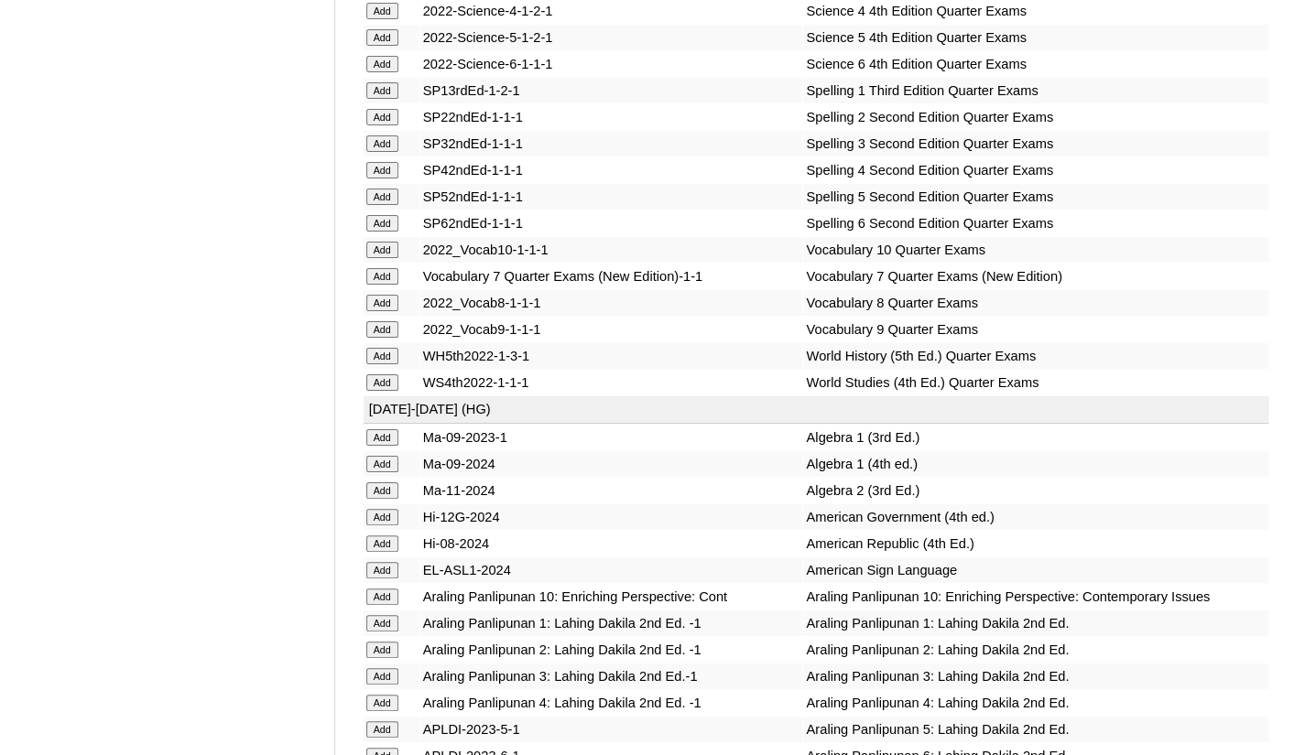
scroll to position [4029, 0]
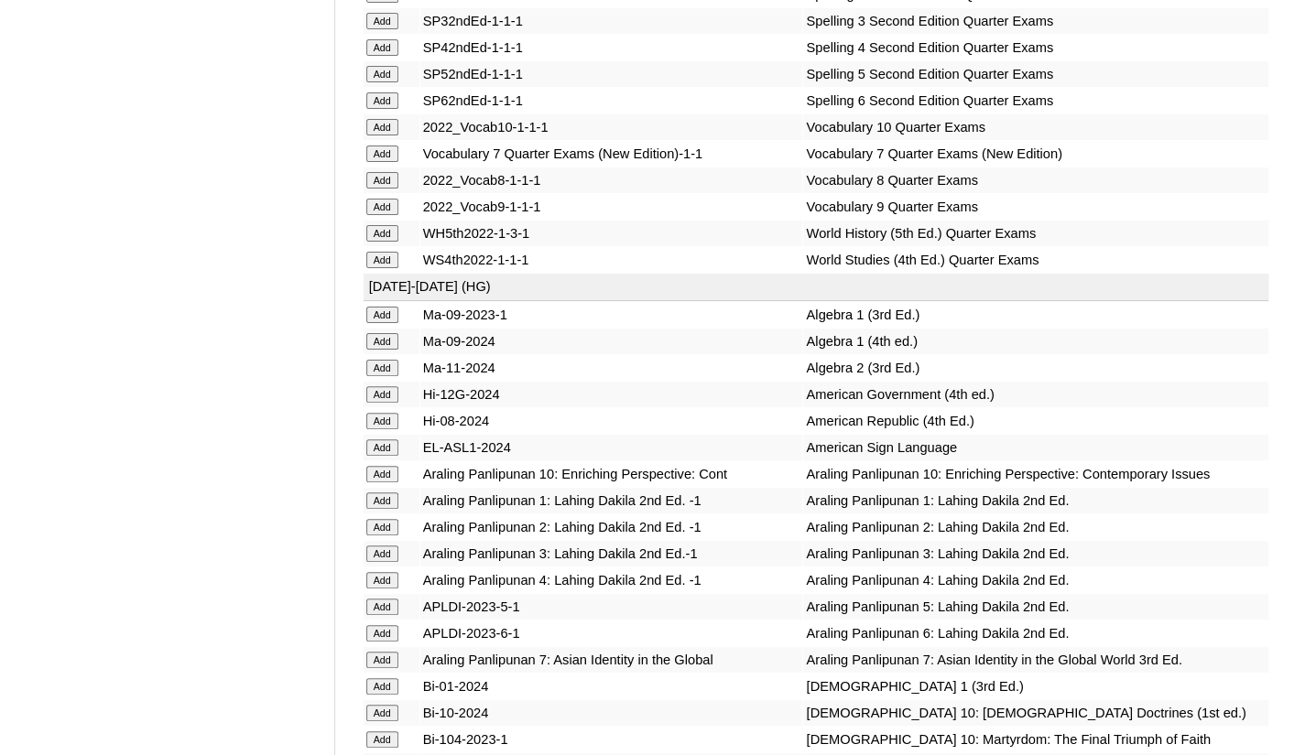
click at [390, 376] on input "Add" at bounding box center [382, 368] width 32 height 16
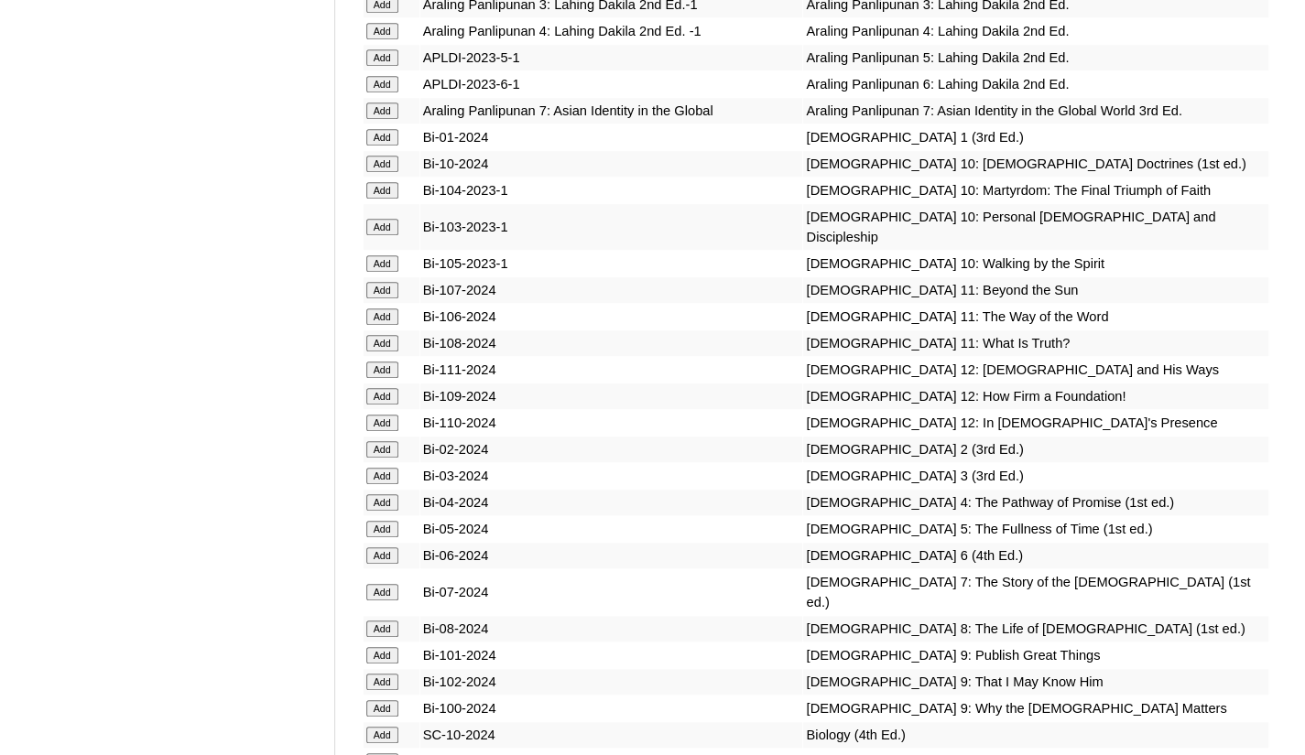
scroll to position [4670, 0]
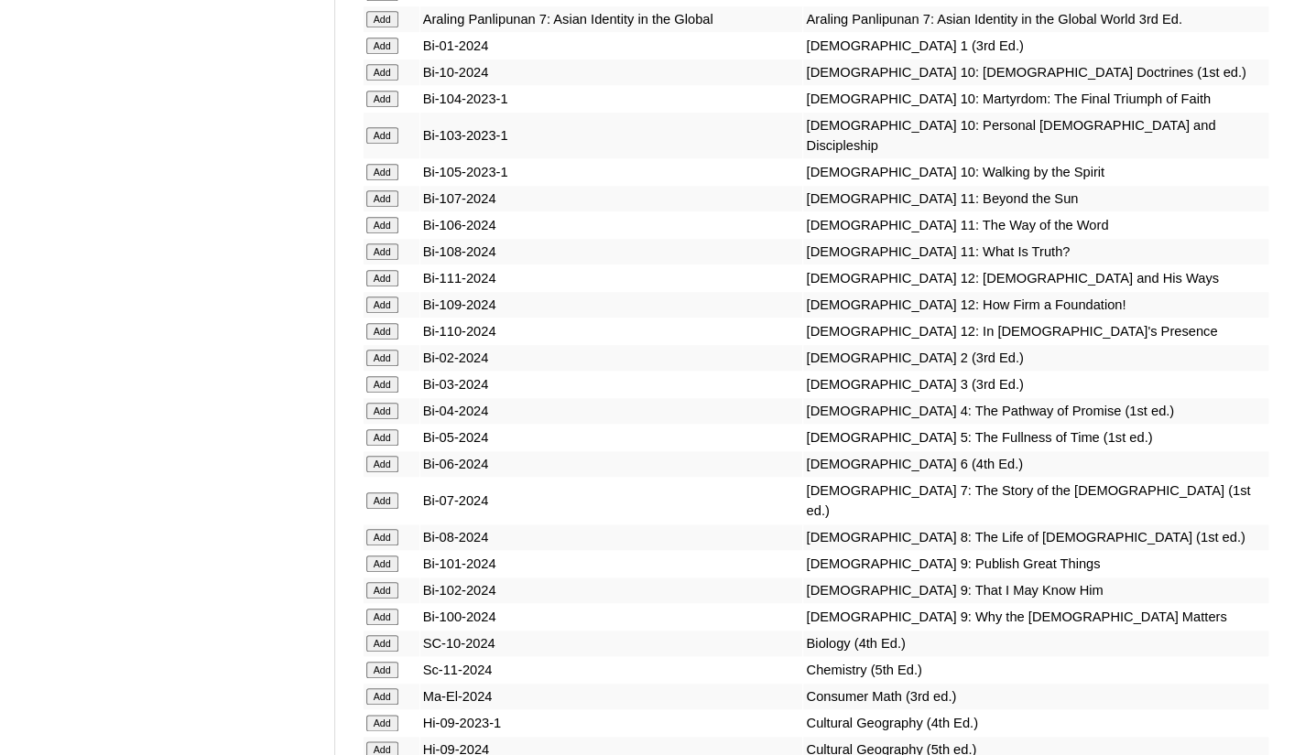
click at [382, 572] on input "Add" at bounding box center [382, 564] width 32 height 16
click at [386, 599] on input "Add" at bounding box center [382, 590] width 32 height 16
click at [390, 625] on input "Add" at bounding box center [382, 617] width 32 height 16
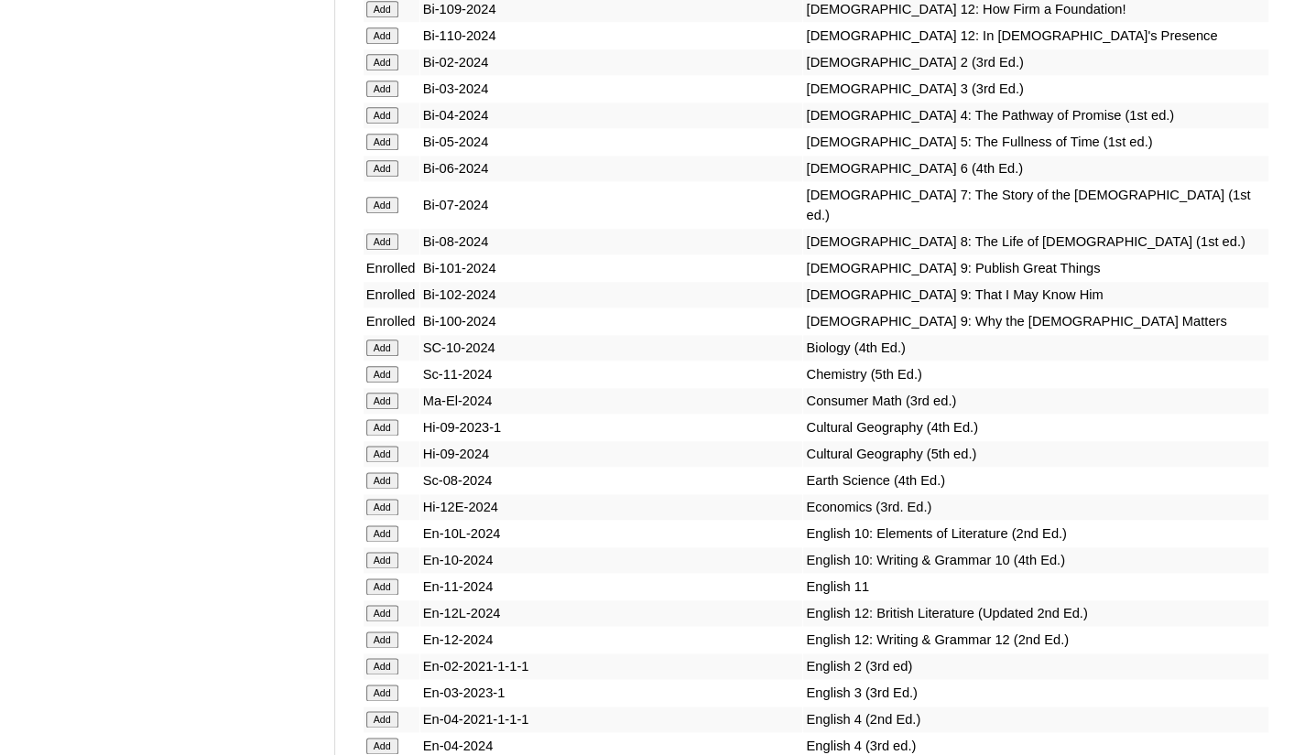
scroll to position [5128, 0]
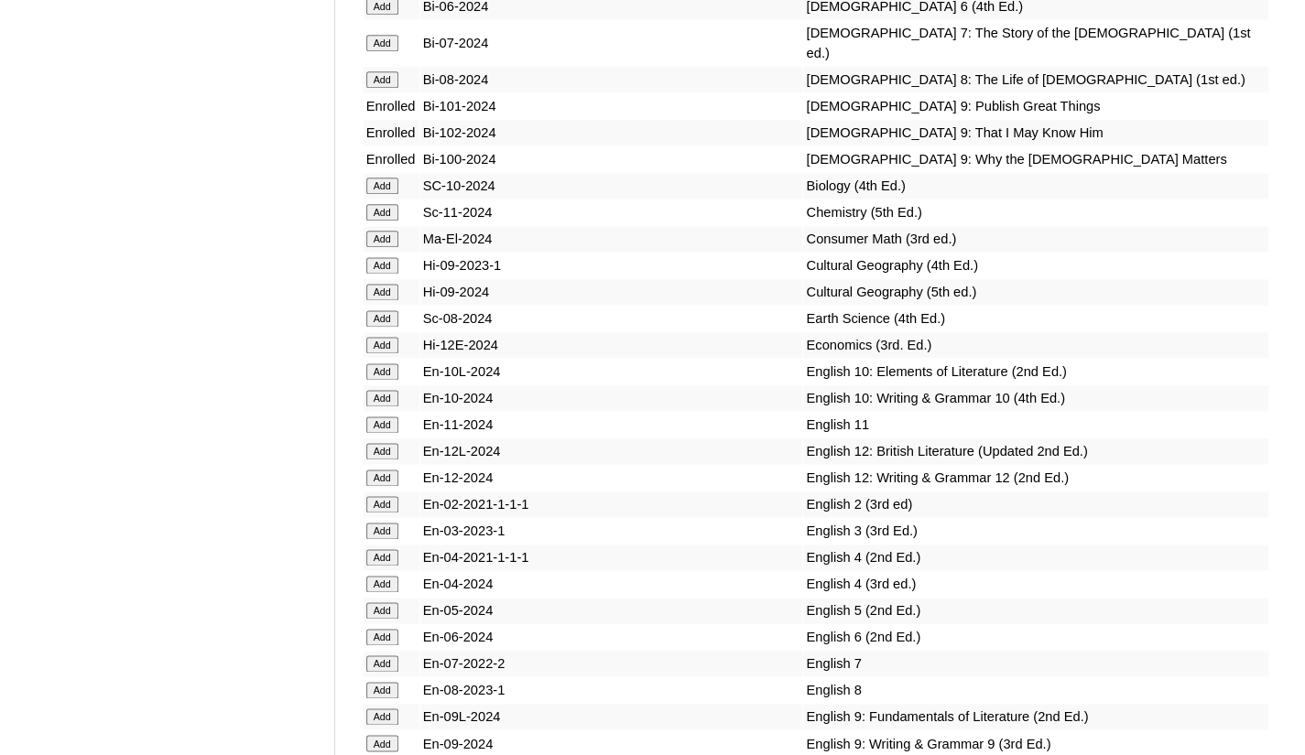
click at [389, 221] on input "Add" at bounding box center [382, 212] width 32 height 16
click at [385, 353] on input "Add" at bounding box center [382, 345] width 32 height 16
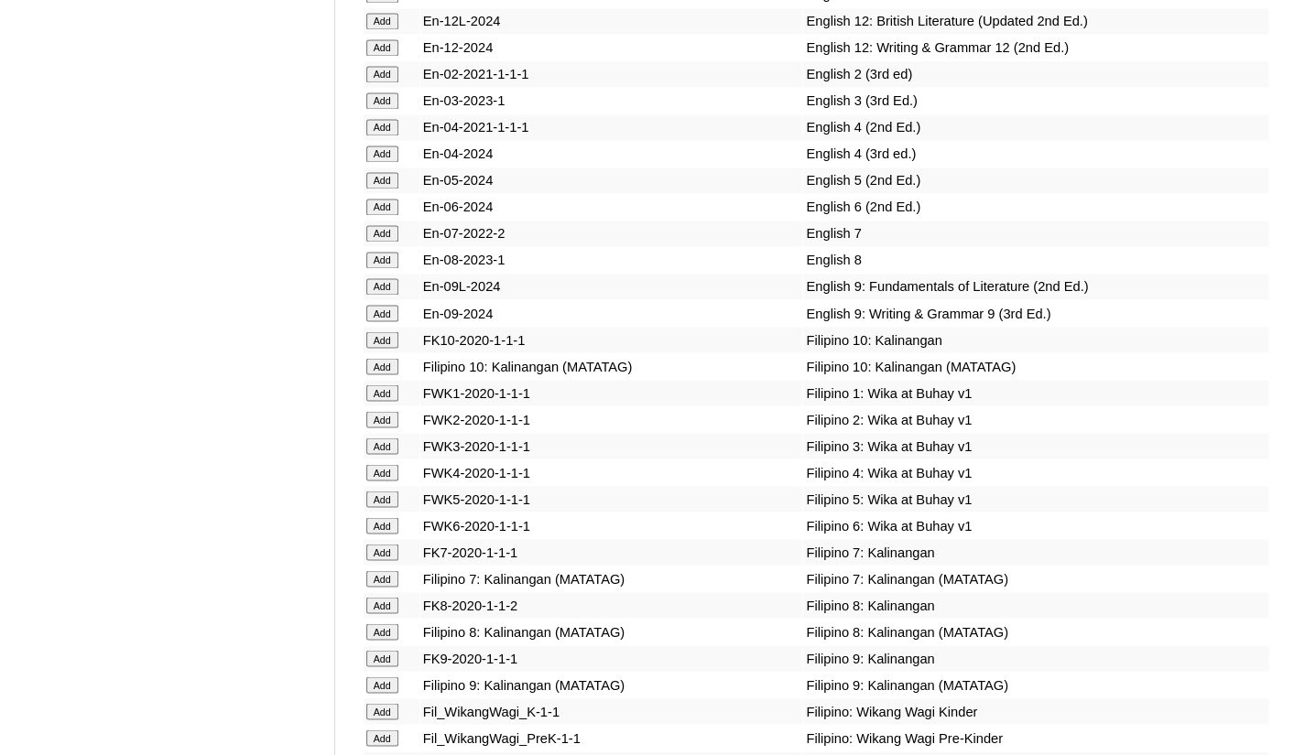
scroll to position [5586, 0]
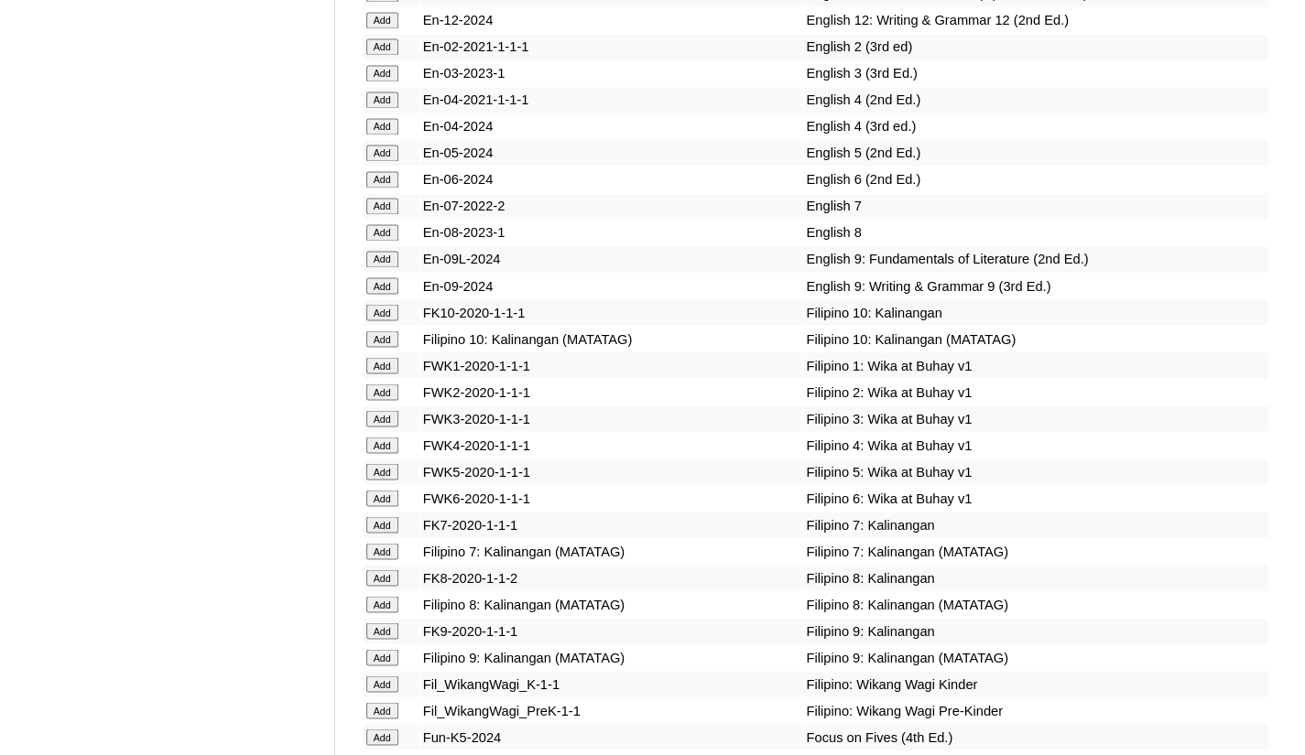
click at [394, 267] on input "Add" at bounding box center [382, 259] width 32 height 16
click at [386, 294] on input "Add" at bounding box center [382, 285] width 32 height 16
click at [392, 664] on input "Add" at bounding box center [382, 657] width 32 height 16
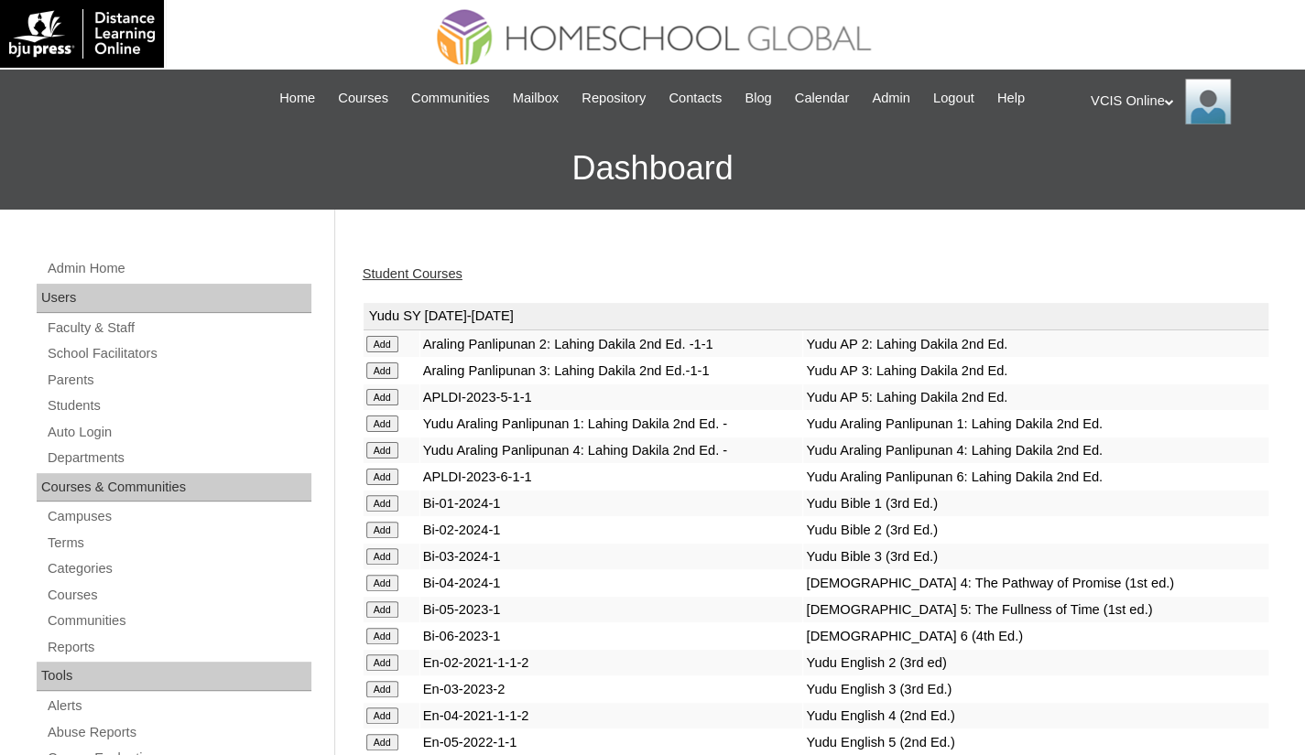
click at [415, 279] on link "Student Courses" at bounding box center [413, 273] width 100 height 15
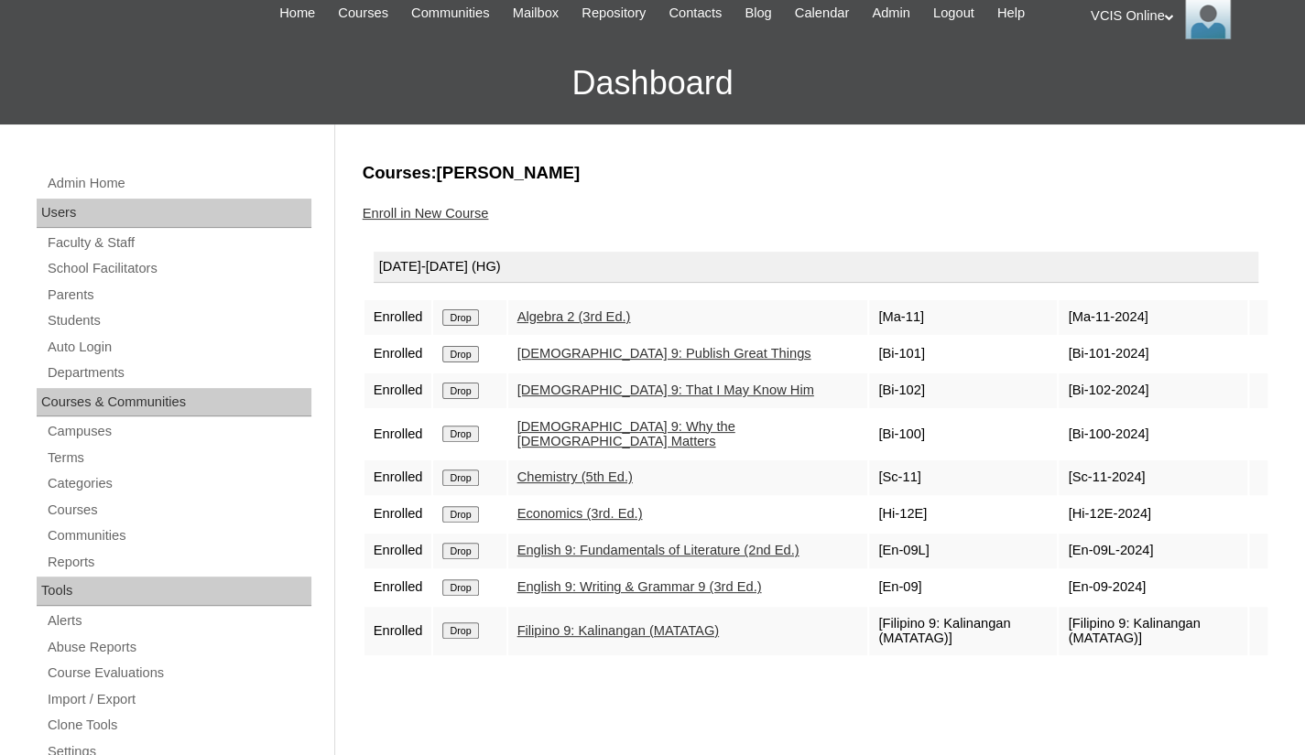
scroll to position [183, 0]
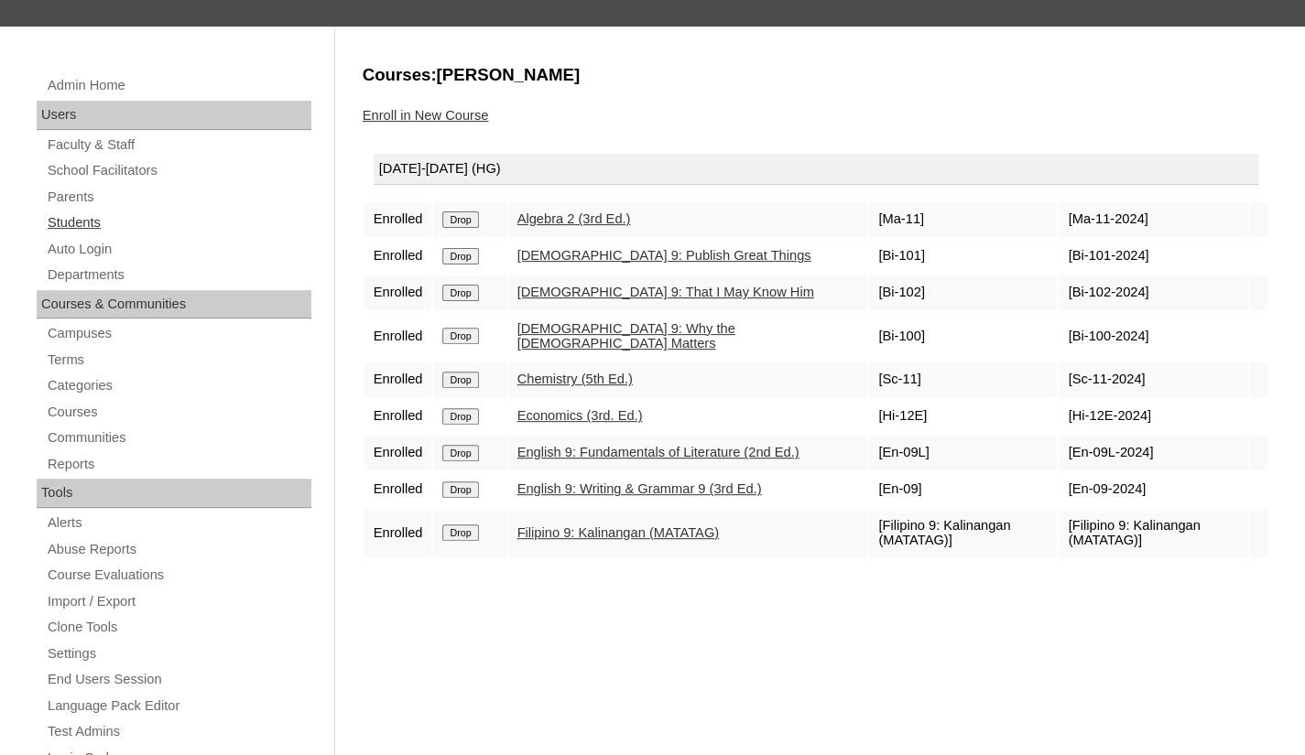
click at [71, 217] on link "Students" at bounding box center [179, 223] width 266 height 23
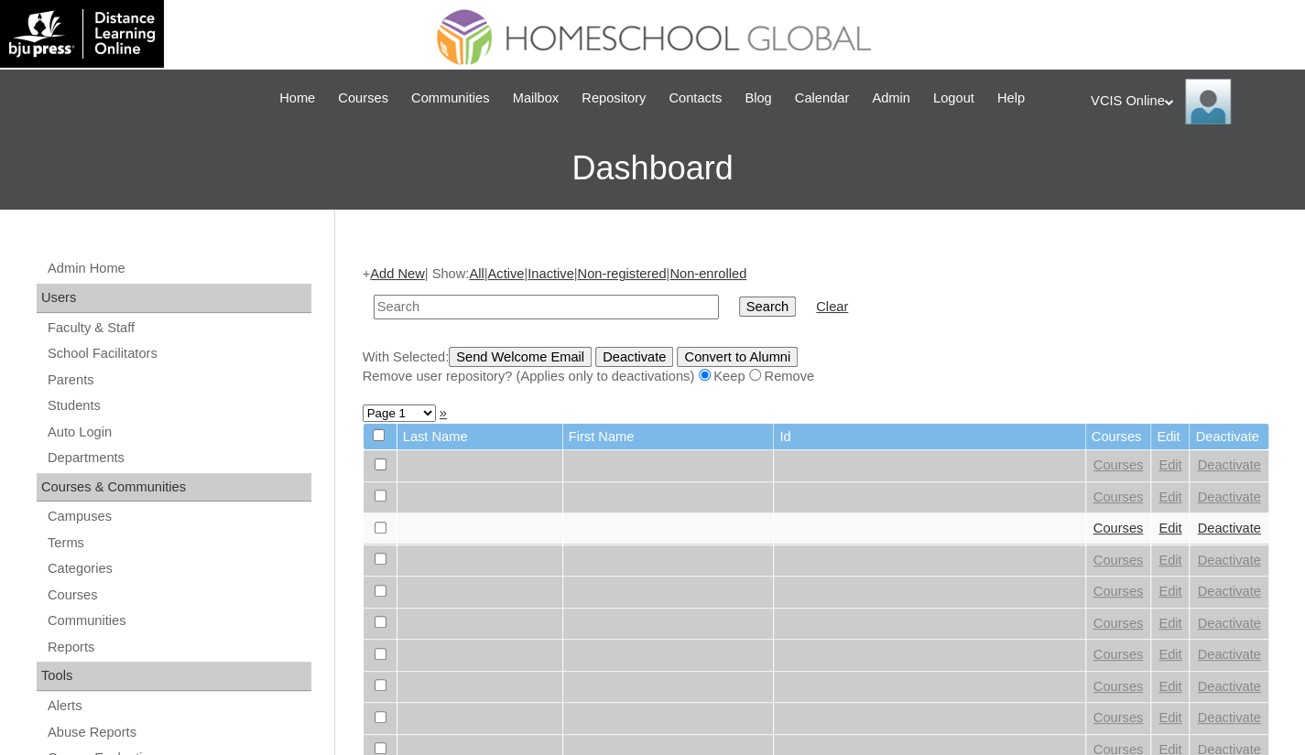
click at [419, 301] on input "text" at bounding box center [546, 307] width 345 height 25
type input "VCIS022-9A-SA2025"
click at [739, 309] on input "Search" at bounding box center [767, 307] width 57 height 20
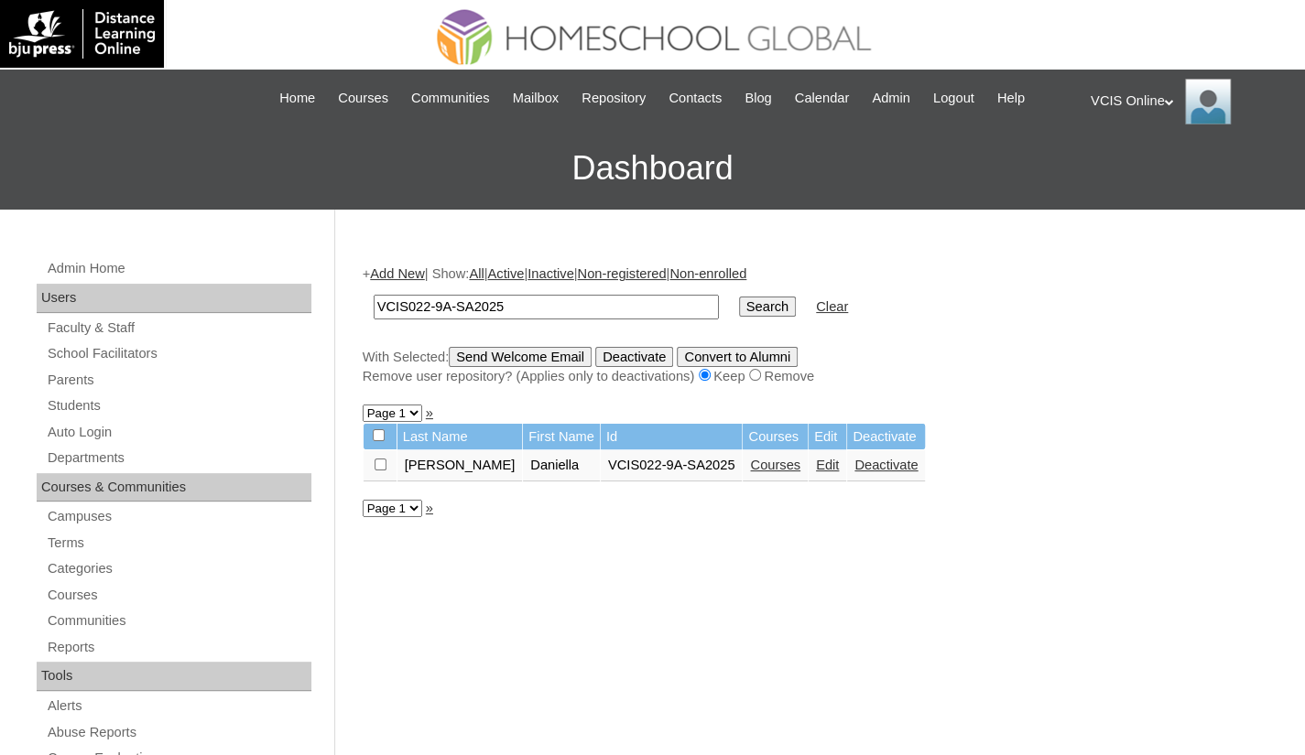
click at [1009, 316] on form "VCIS022-9A-SA2025 Search Clear" at bounding box center [816, 307] width 907 height 47
drag, startPoint x: 1133, startPoint y: 101, endPoint x: 1133, endPoint y: 111, distance: 10.1
click at [1133, 101] on div "VCIS Online My Profile My Settings Logout" at bounding box center [1189, 102] width 196 height 46
click at [1126, 175] on span "Logout" at bounding box center [1123, 172] width 37 height 14
